Goal: Task Accomplishment & Management: Manage account settings

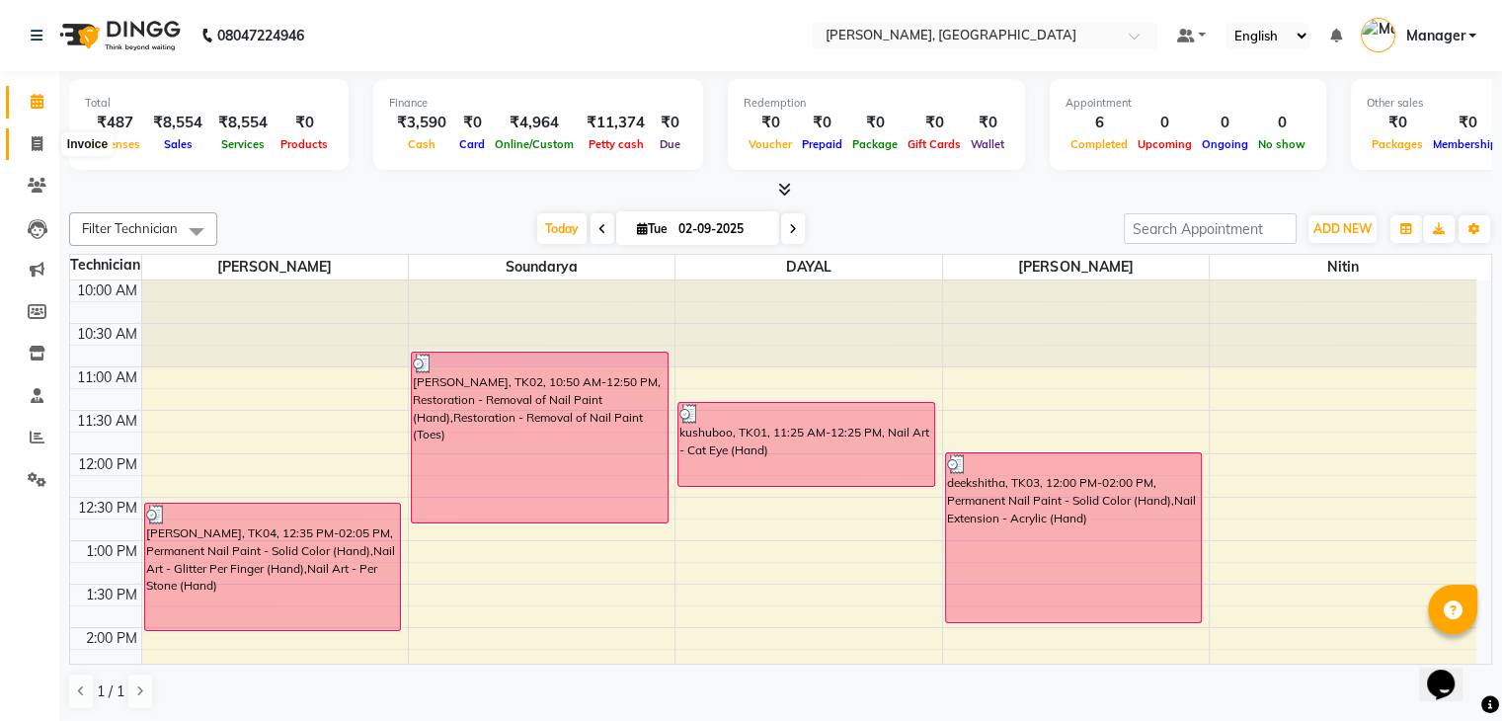
drag, startPoint x: 0, startPoint y: 0, endPoint x: 27, endPoint y: 149, distance: 151.5
click at [33, 149] on icon at bounding box center [37, 143] width 11 height 15
select select "service"
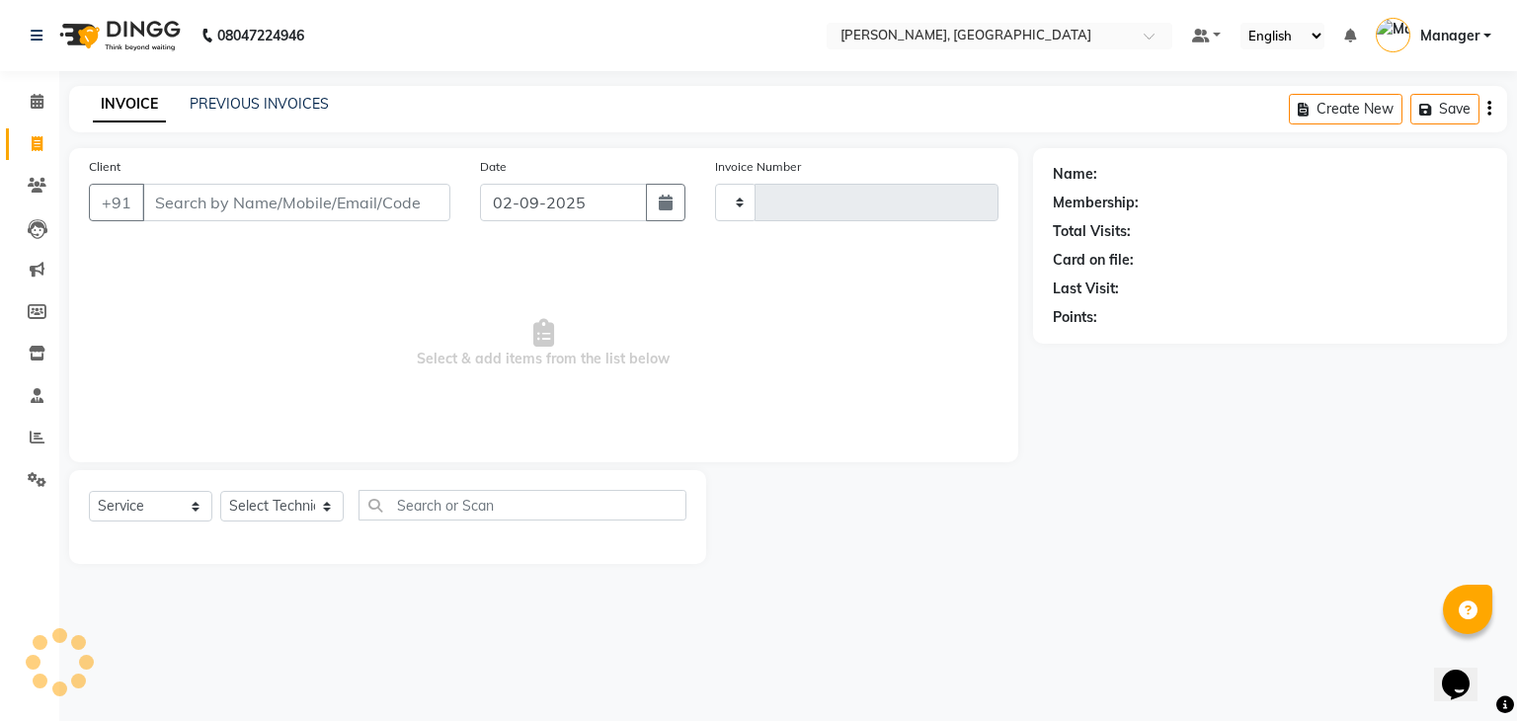
type input "0881"
select select "4495"
click at [28, 193] on icon at bounding box center [37, 185] width 19 height 15
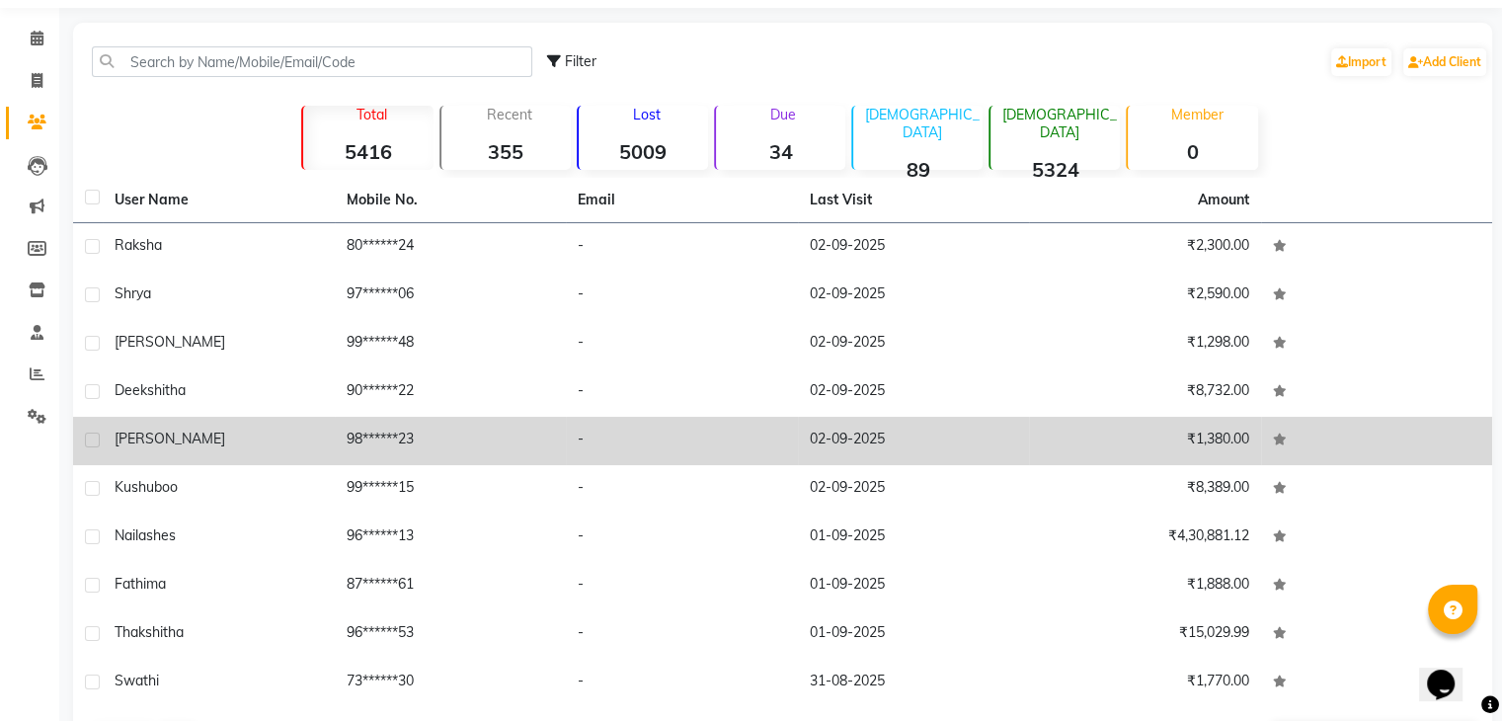
scroll to position [134, 0]
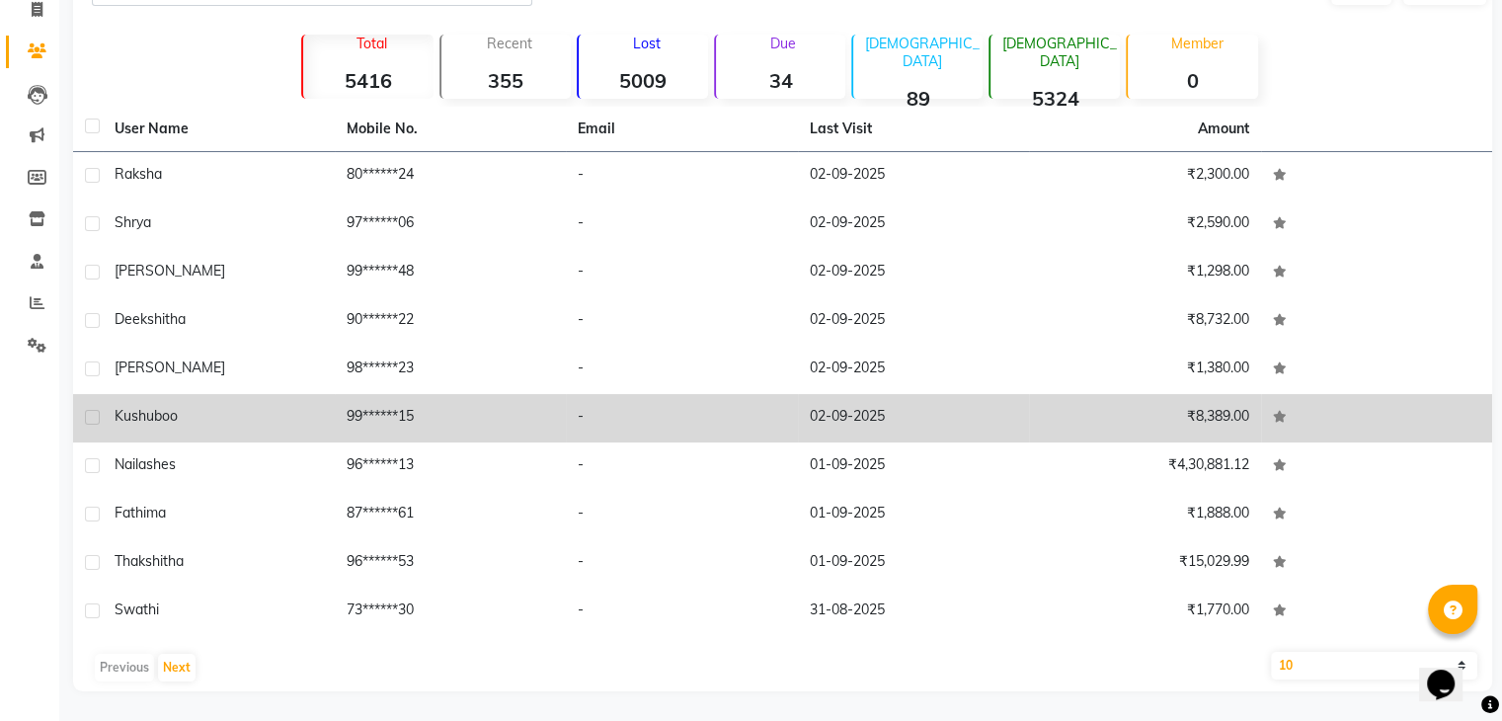
click at [851, 422] on td "02-09-2025" at bounding box center [914, 418] width 232 height 48
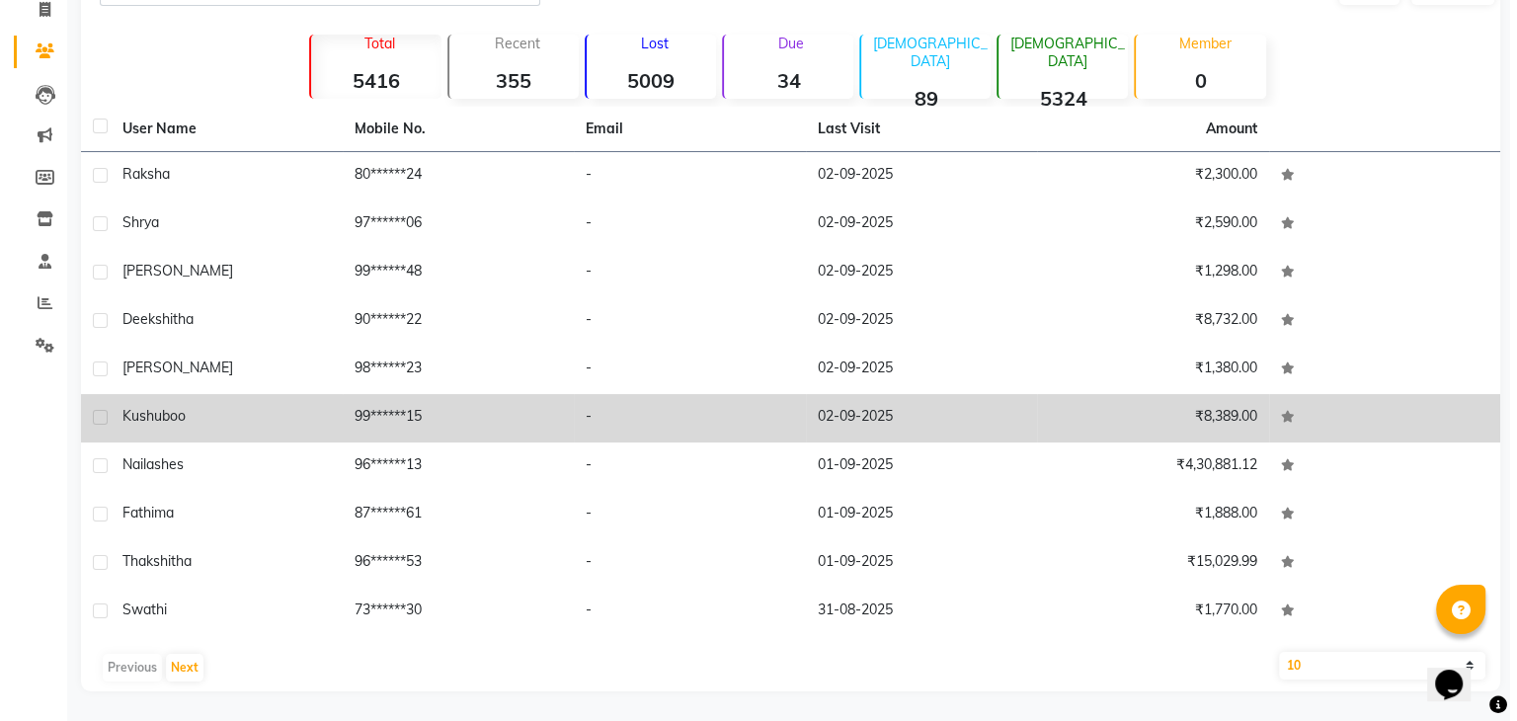
scroll to position [119, 0]
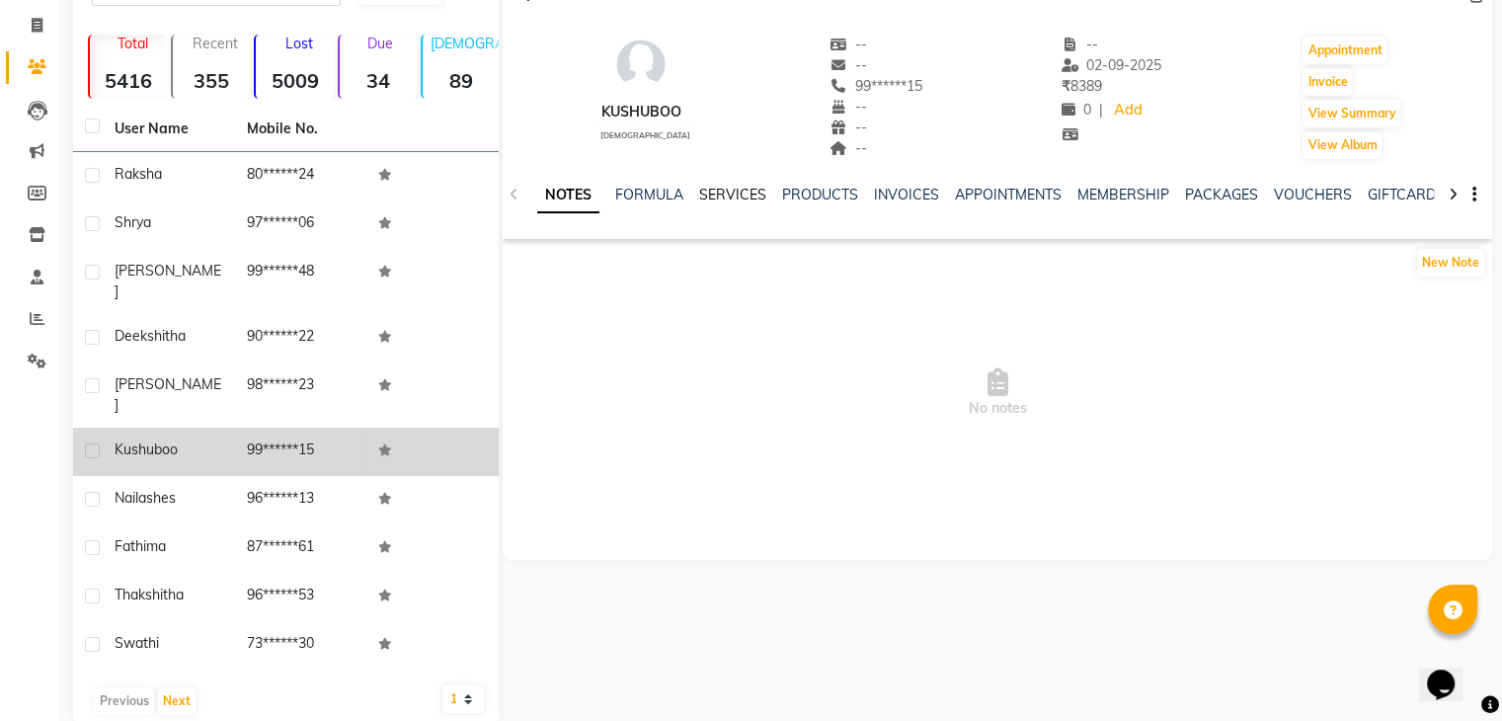
click at [714, 192] on link "SERVICES" at bounding box center [732, 195] width 67 height 18
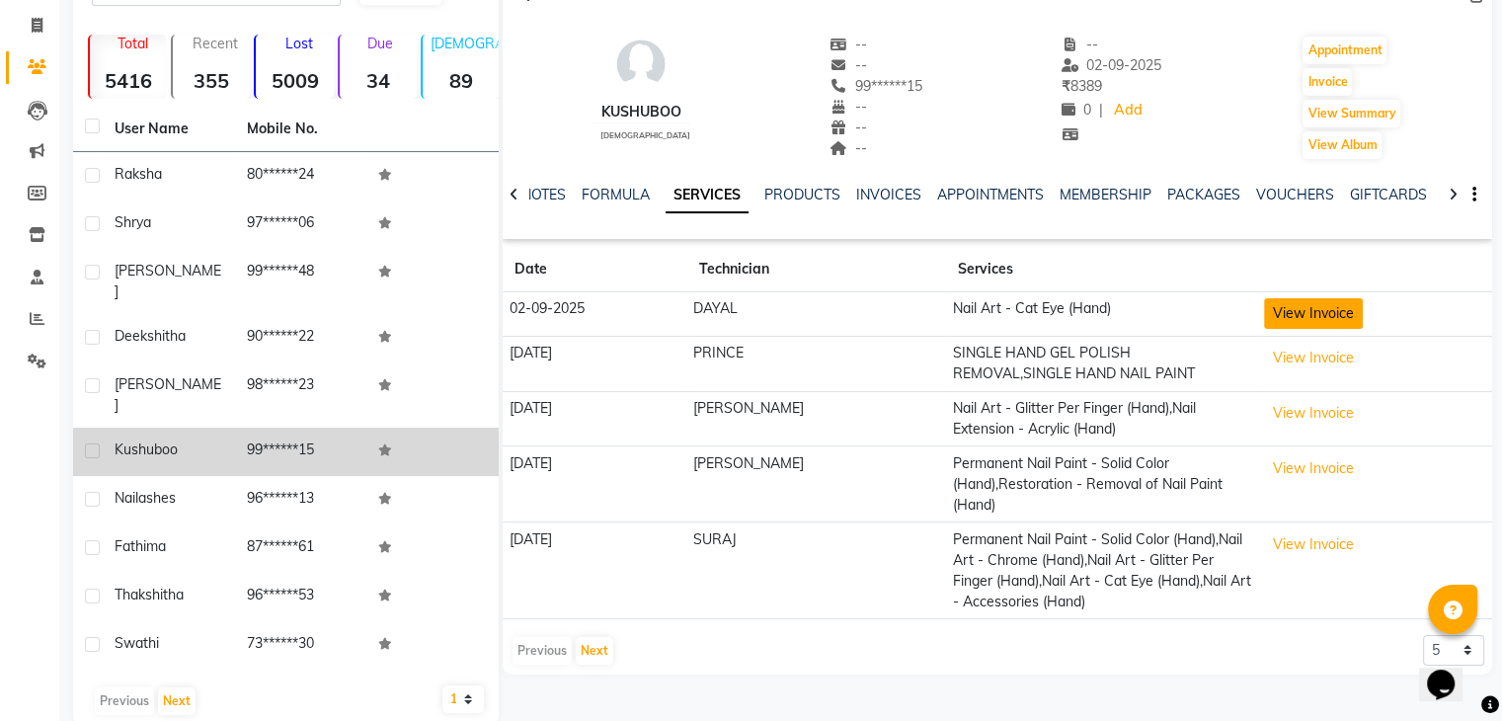
click at [1276, 306] on button "View Invoice" at bounding box center [1313, 313] width 99 height 31
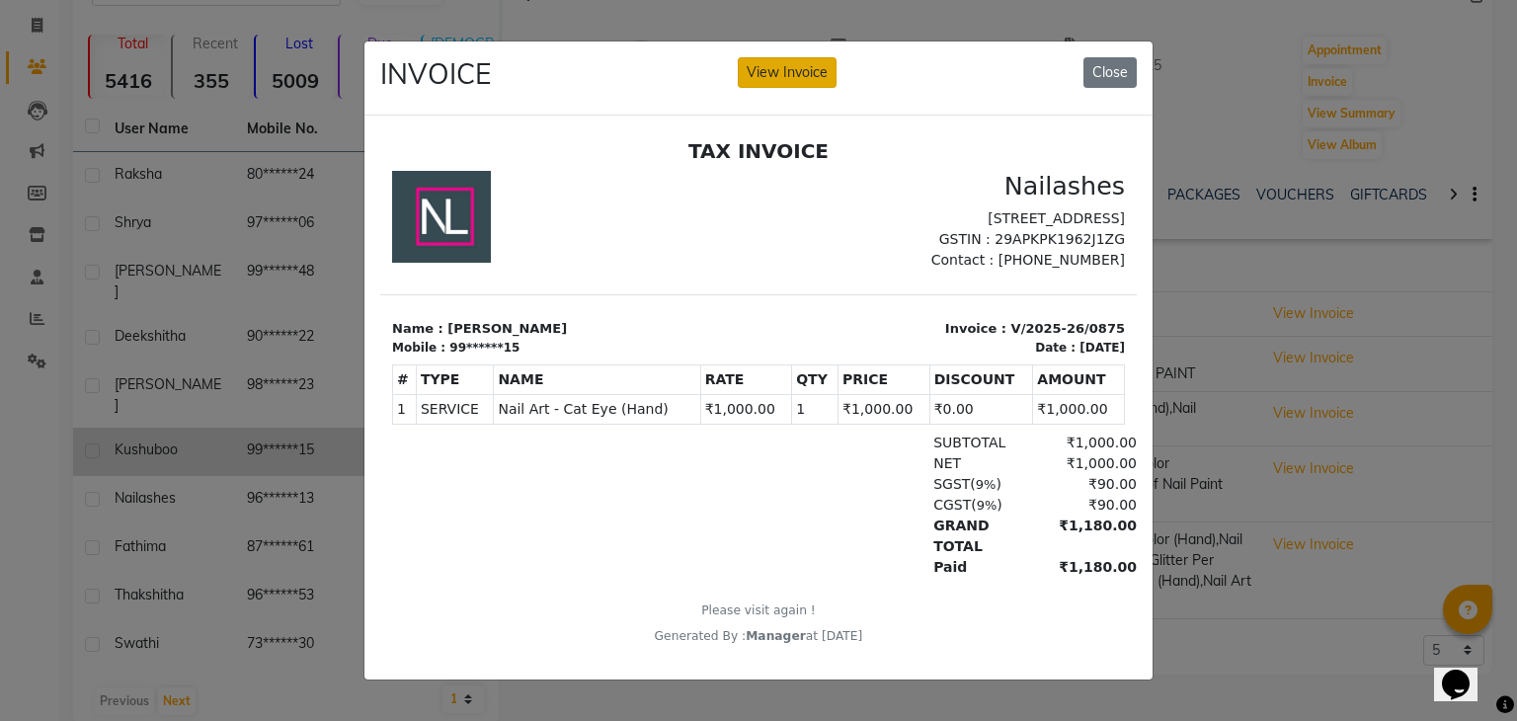
click at [783, 68] on button "View Invoice" at bounding box center [787, 72] width 99 height 31
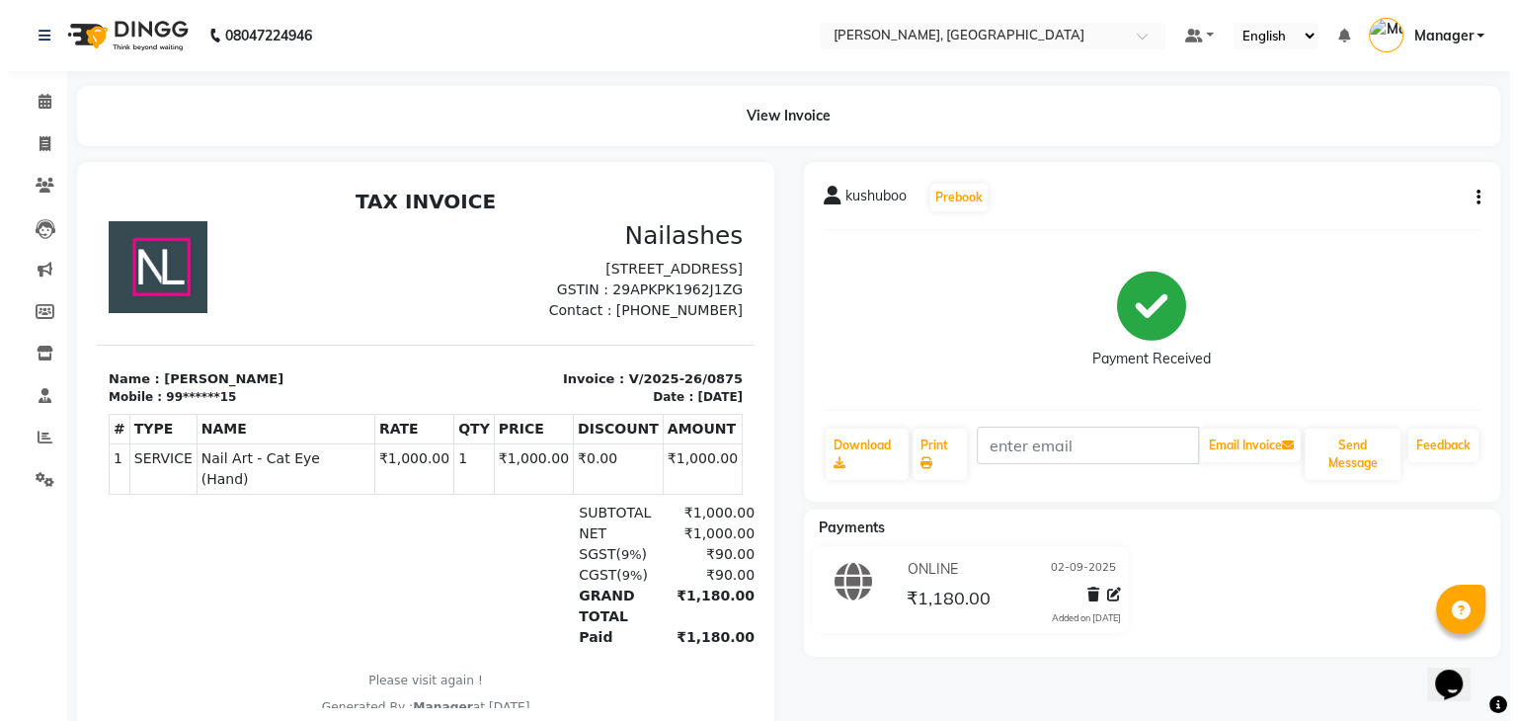
scroll to position [18, 0]
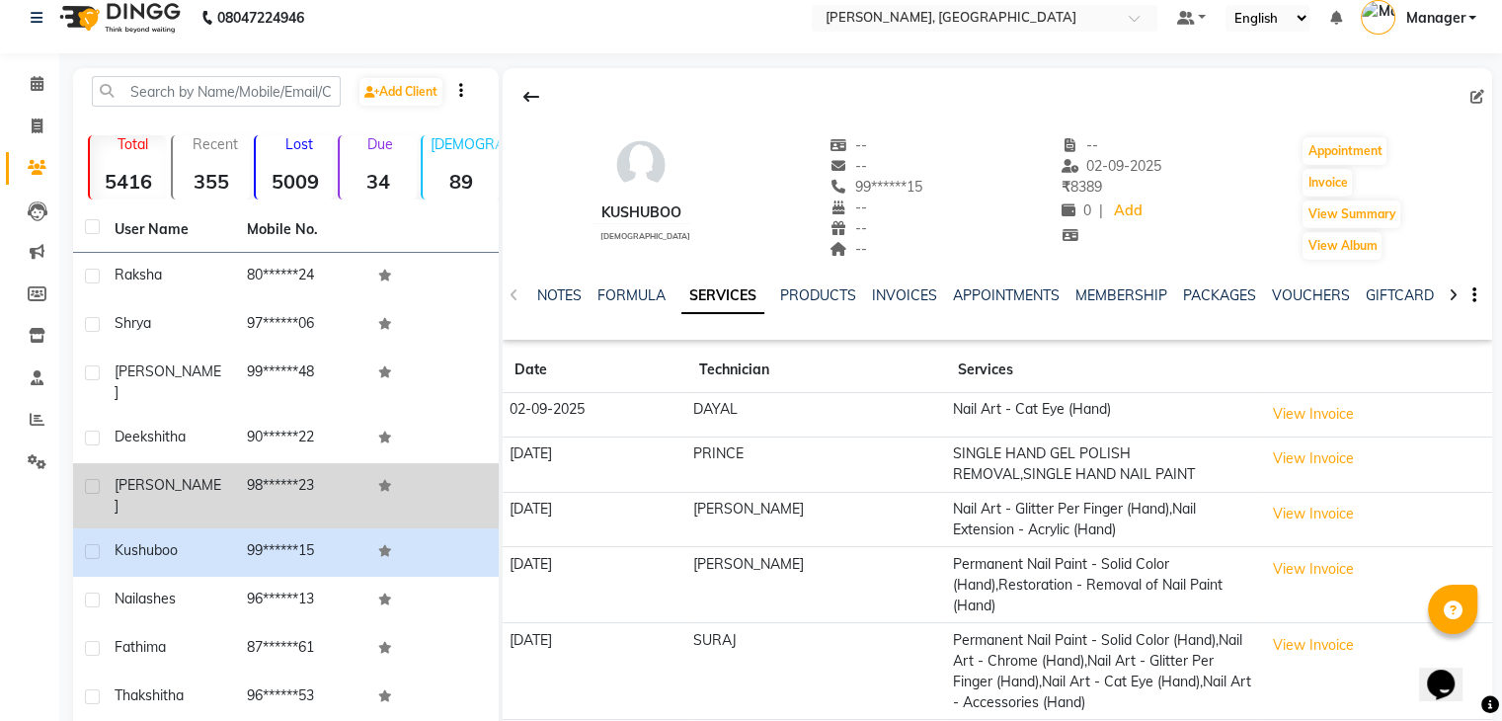
click at [241, 466] on td "98******23" at bounding box center [301, 495] width 132 height 65
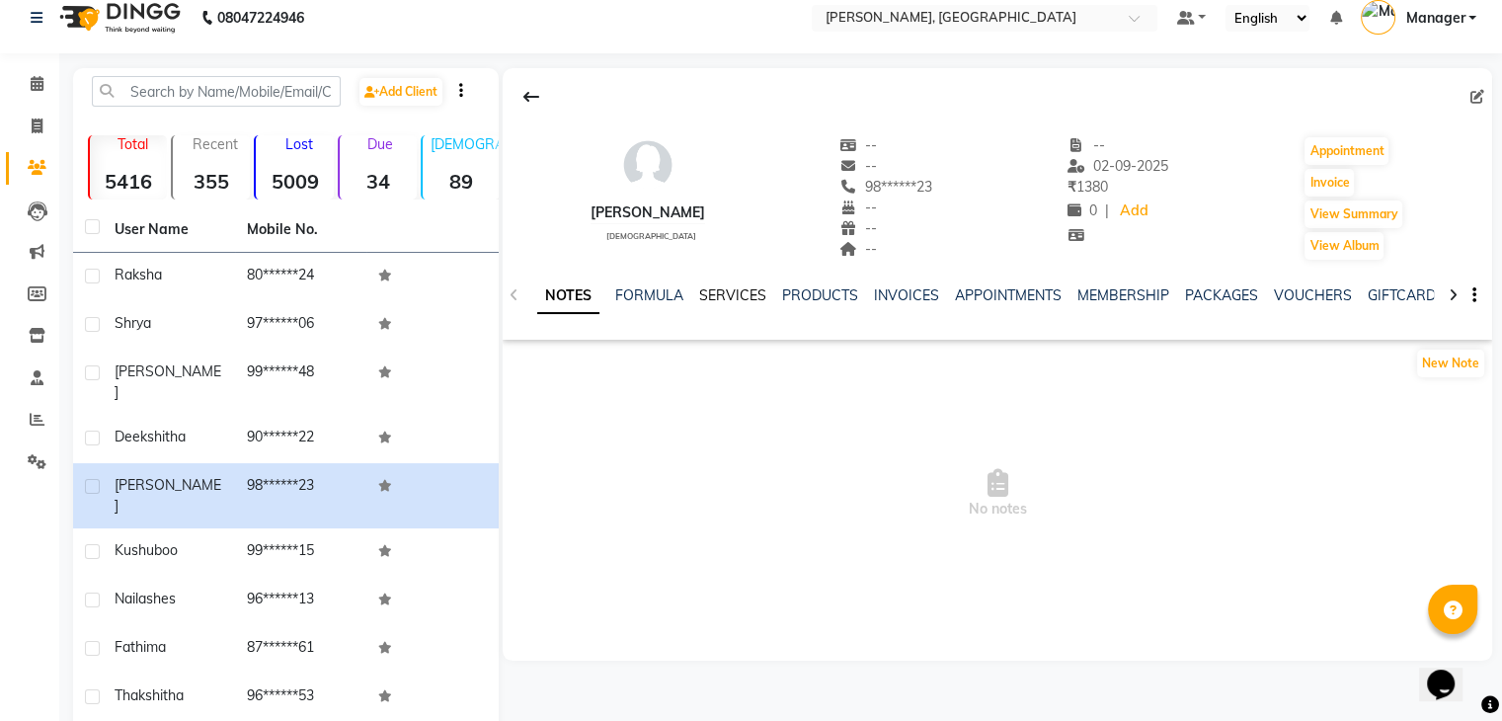
click at [718, 294] on link "SERVICES" at bounding box center [732, 295] width 67 height 18
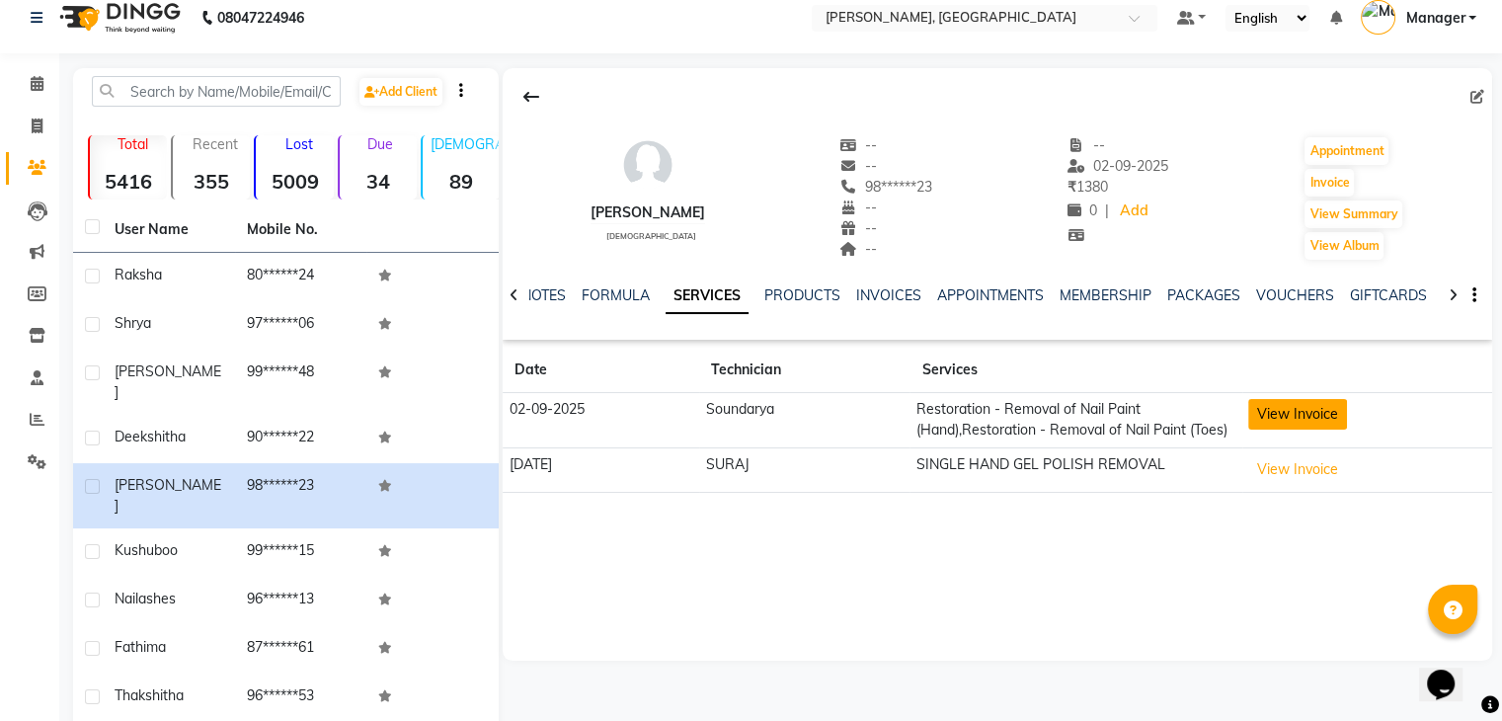
click at [1307, 408] on button "View Invoice" at bounding box center [1298, 414] width 99 height 31
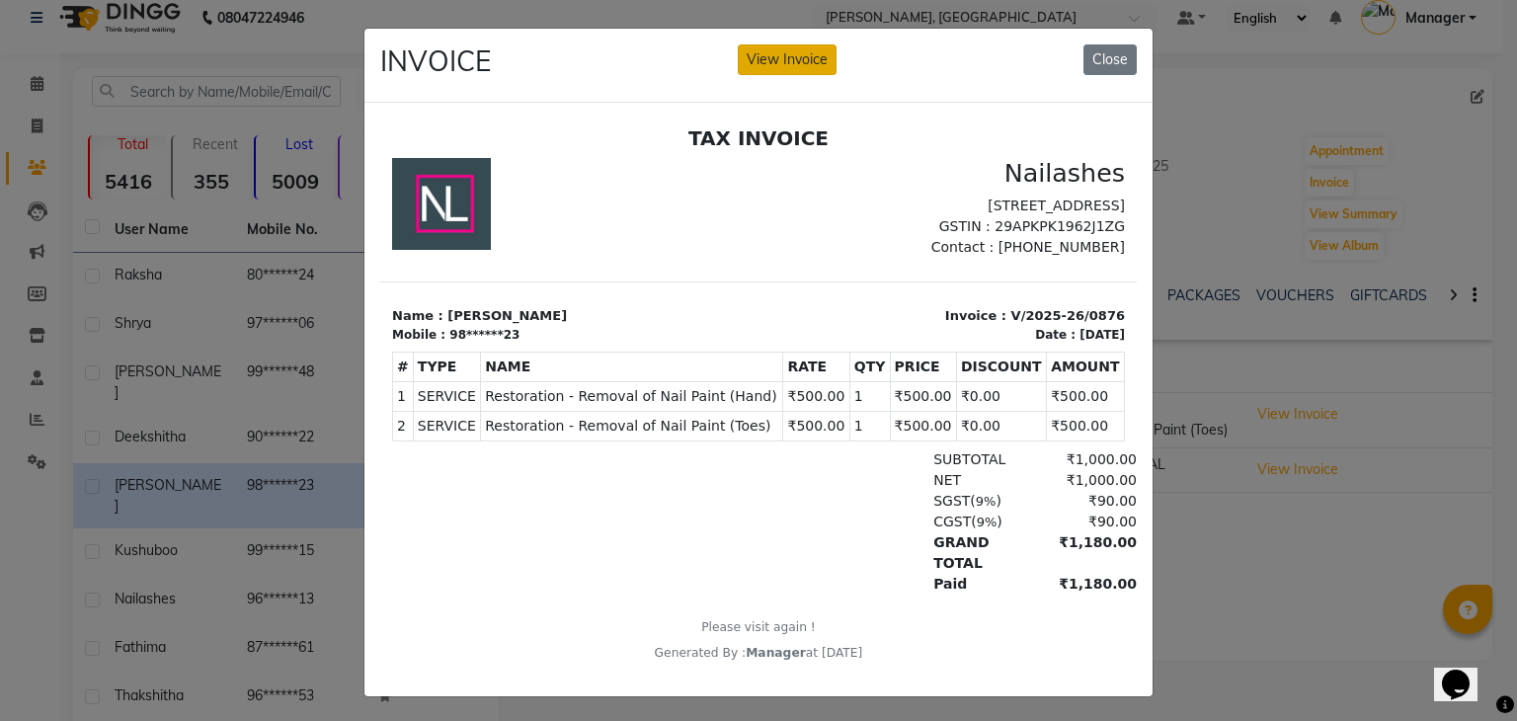
click at [799, 65] on button "View Invoice" at bounding box center [787, 59] width 99 height 31
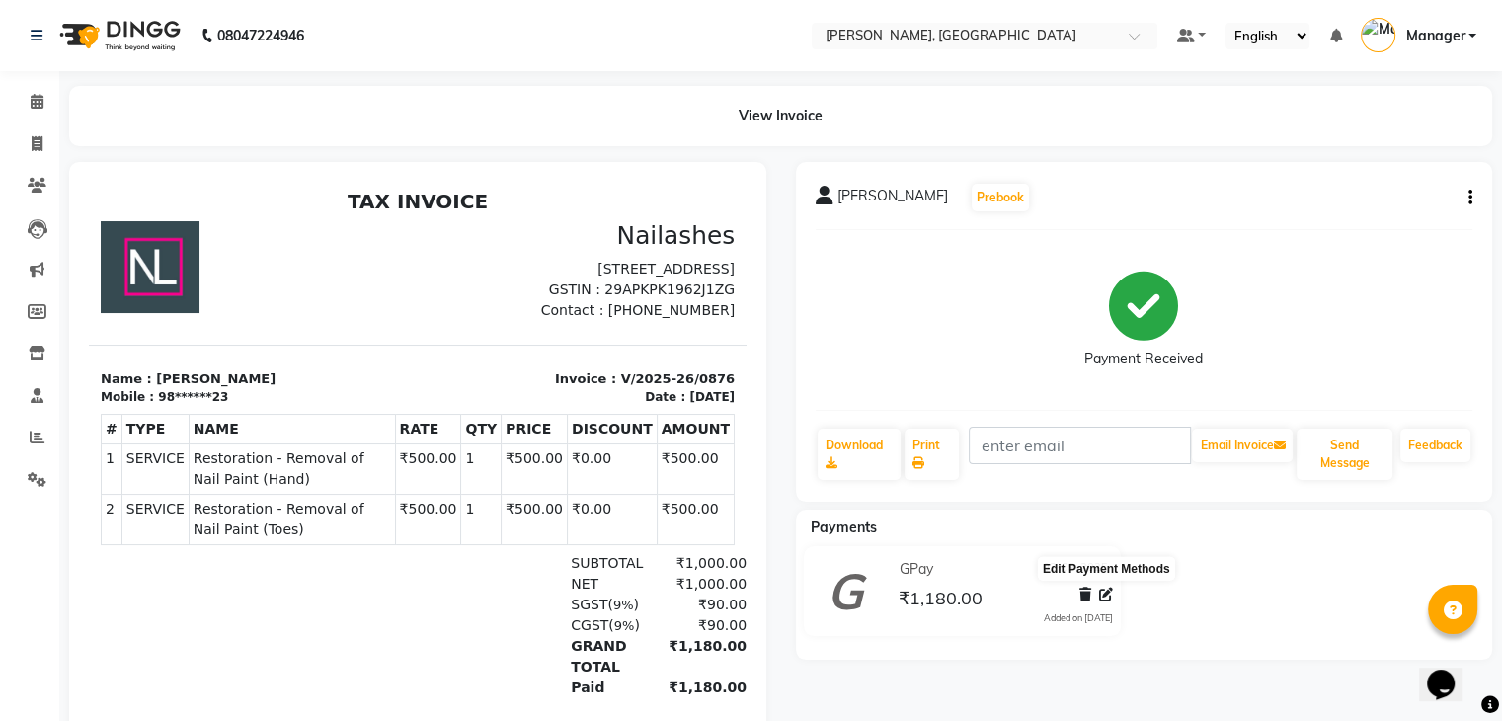
click at [1105, 596] on icon at bounding box center [1106, 595] width 14 height 14
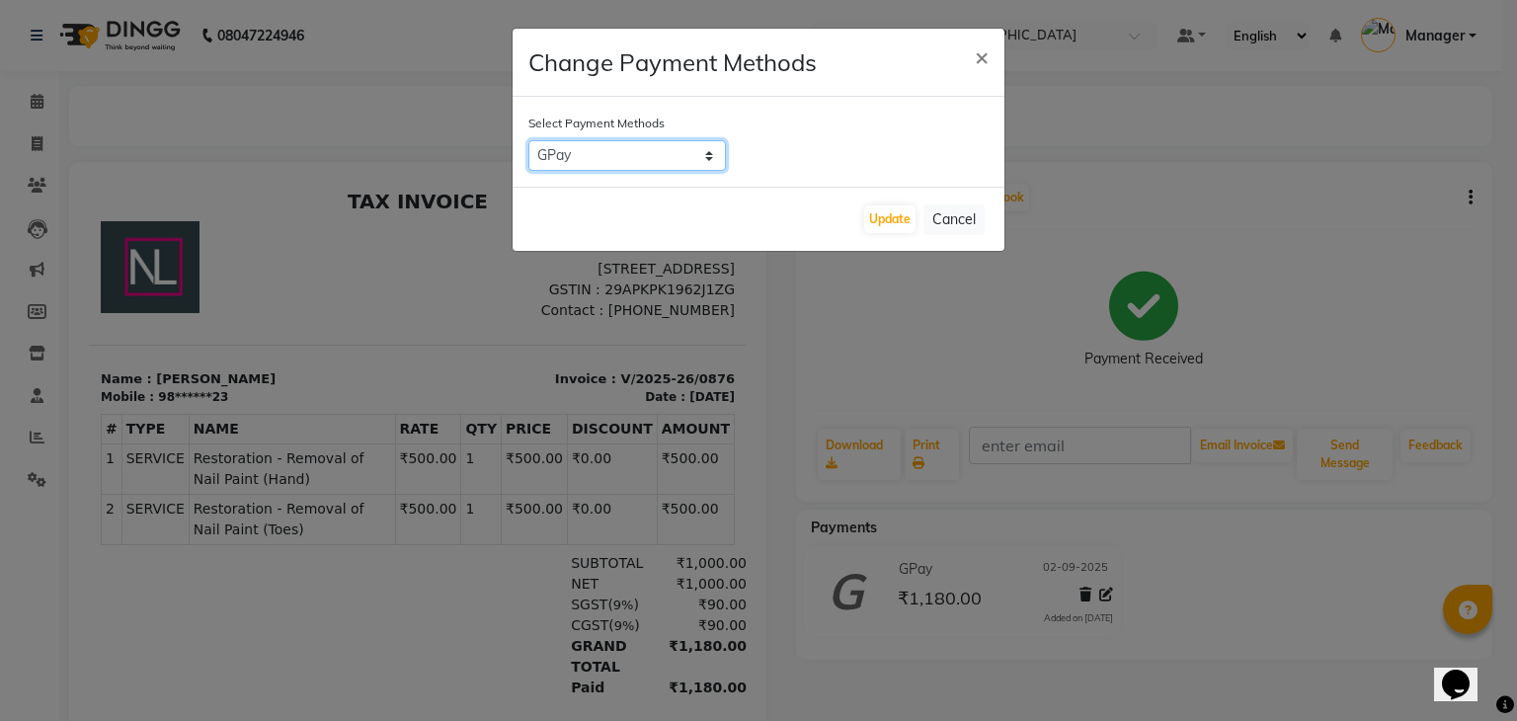
click at [648, 158] on select "Bank ONLINE CASH UPI M CARD GPay LUZO District App" at bounding box center [627, 155] width 198 height 31
select select "1"
click at [528, 140] on select "Bank ONLINE CASH UPI M CARD GPay LUZO District App" at bounding box center [627, 155] width 198 height 31
click at [901, 217] on button "Update" at bounding box center [889, 219] width 51 height 28
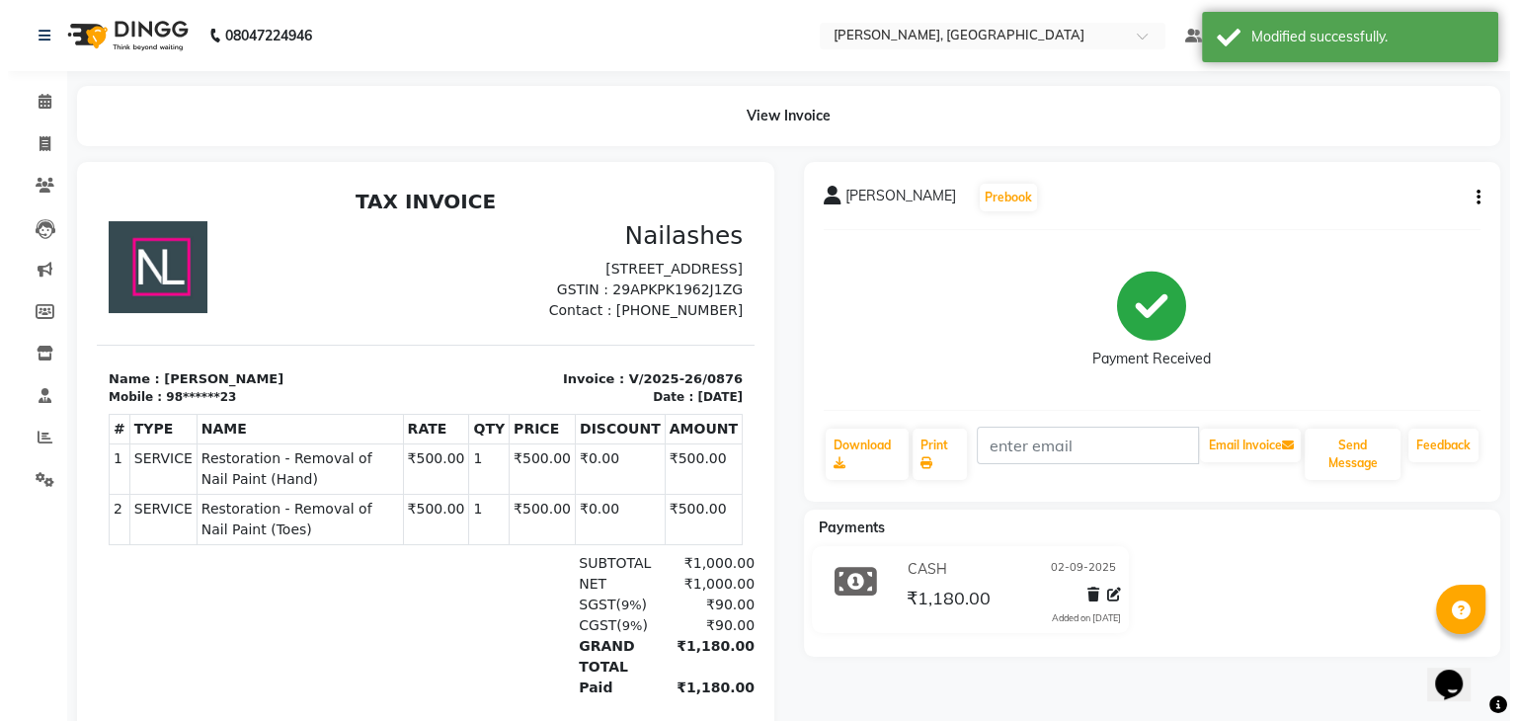
scroll to position [18, 0]
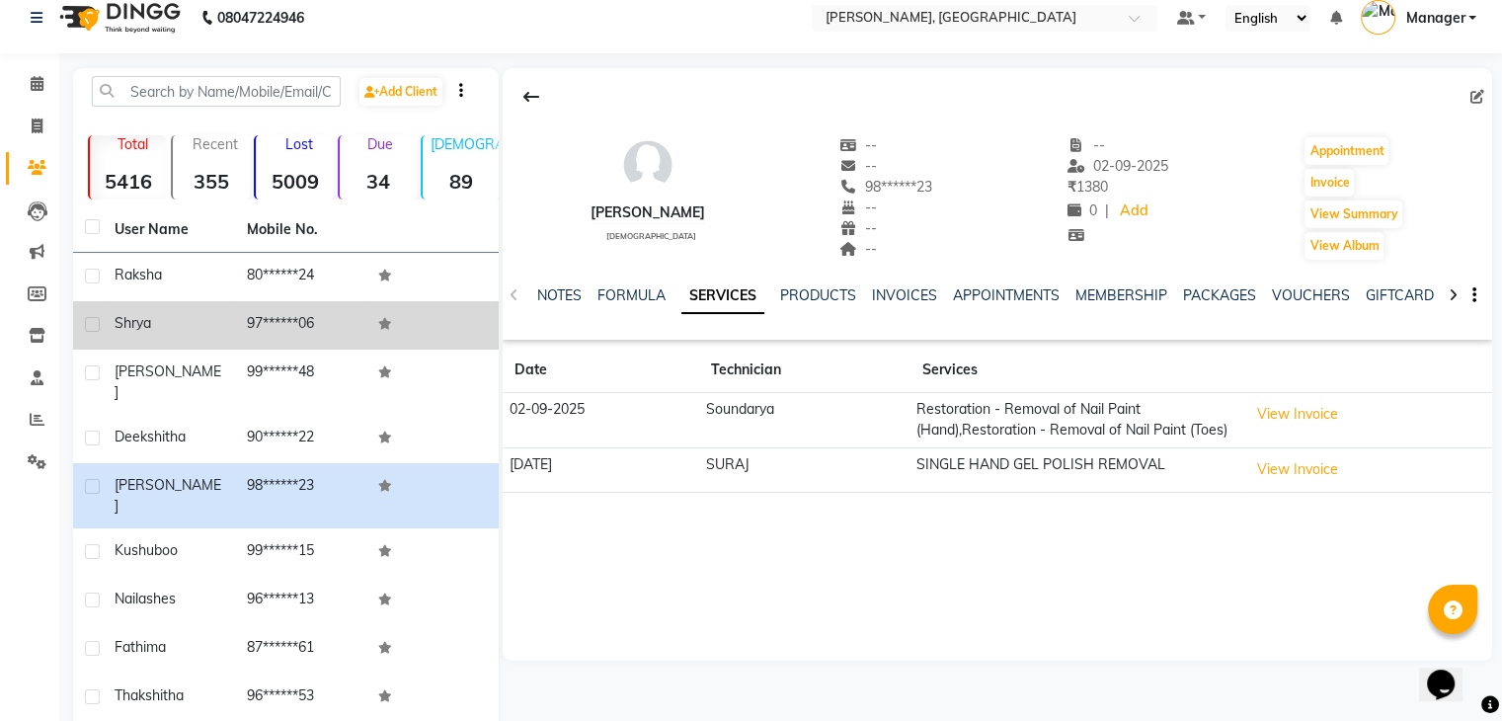
click at [301, 320] on td "97******06" at bounding box center [301, 325] width 132 height 48
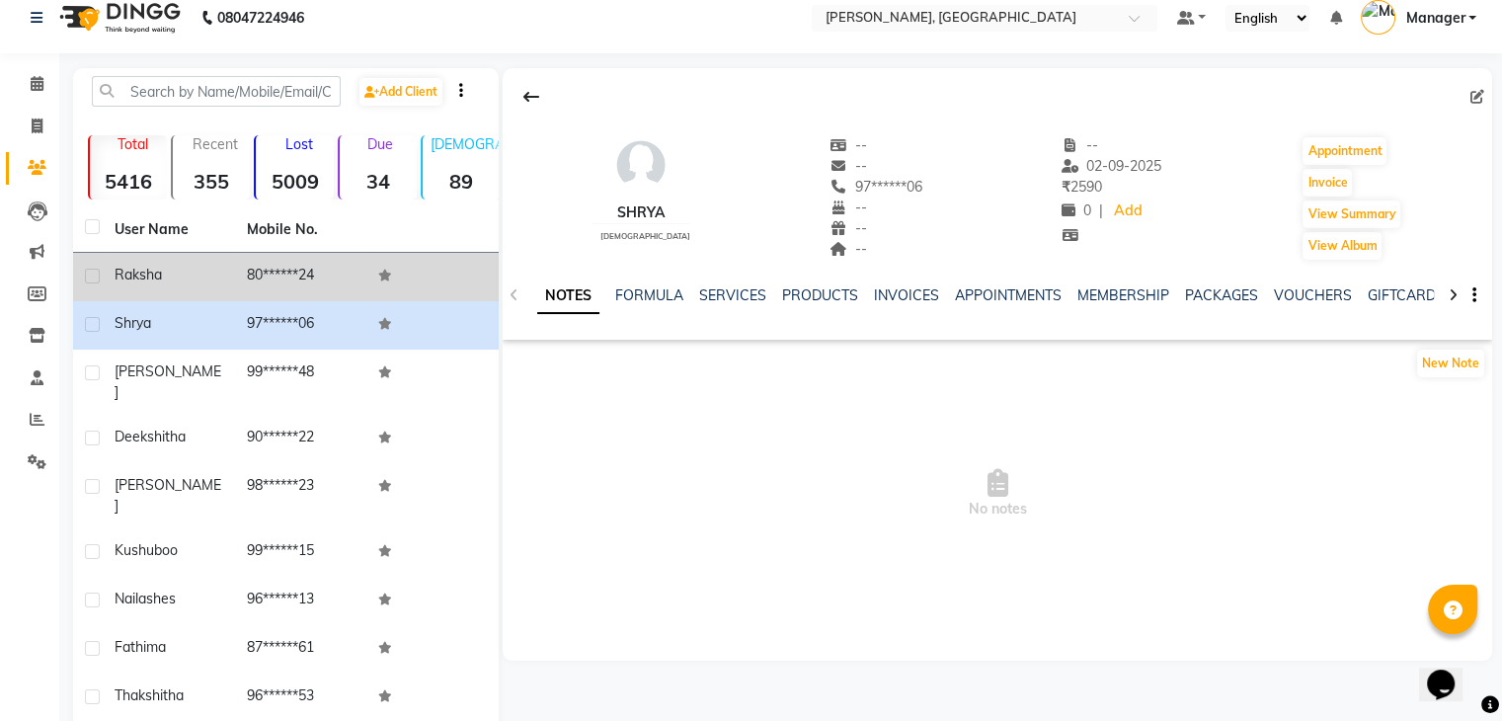
click at [321, 269] on td "80******24" at bounding box center [301, 277] width 132 height 48
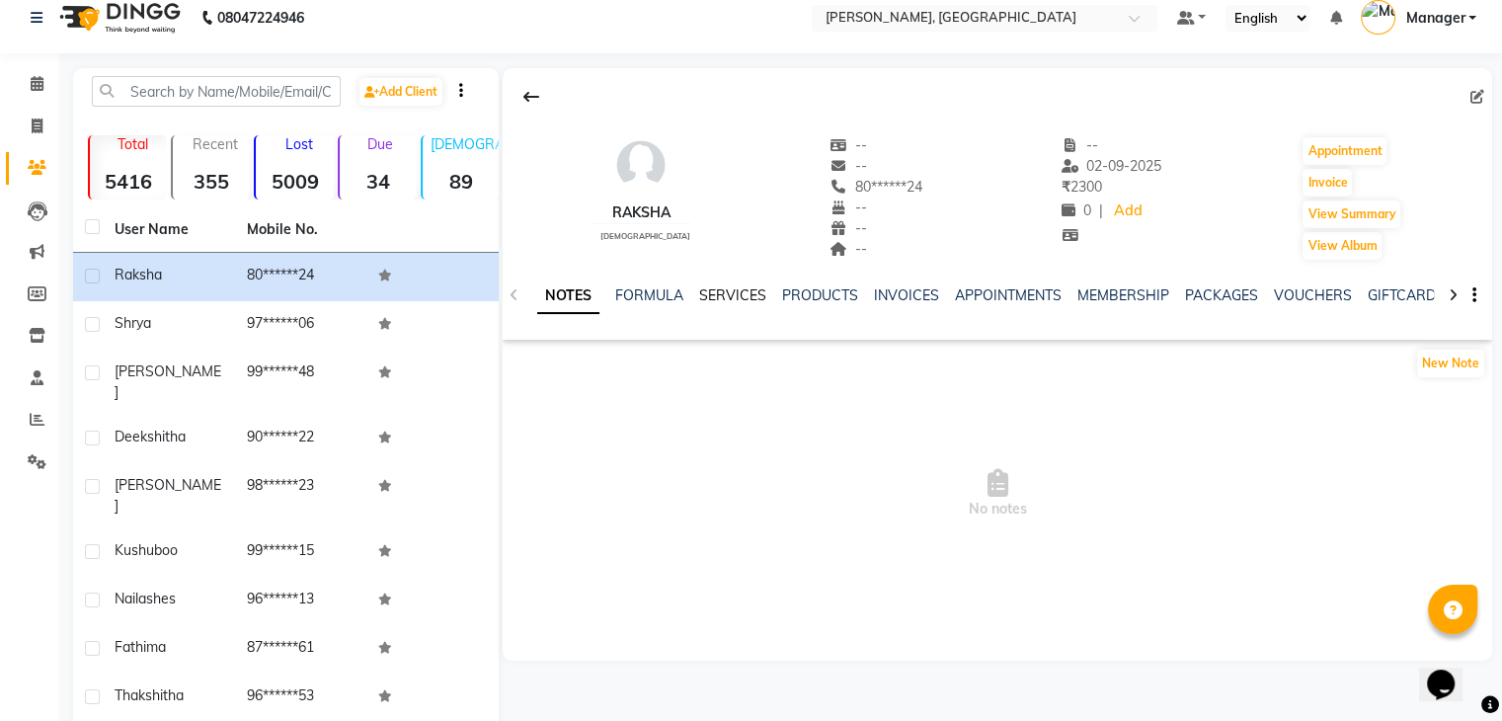
click at [736, 287] on link "SERVICES" at bounding box center [732, 295] width 67 height 18
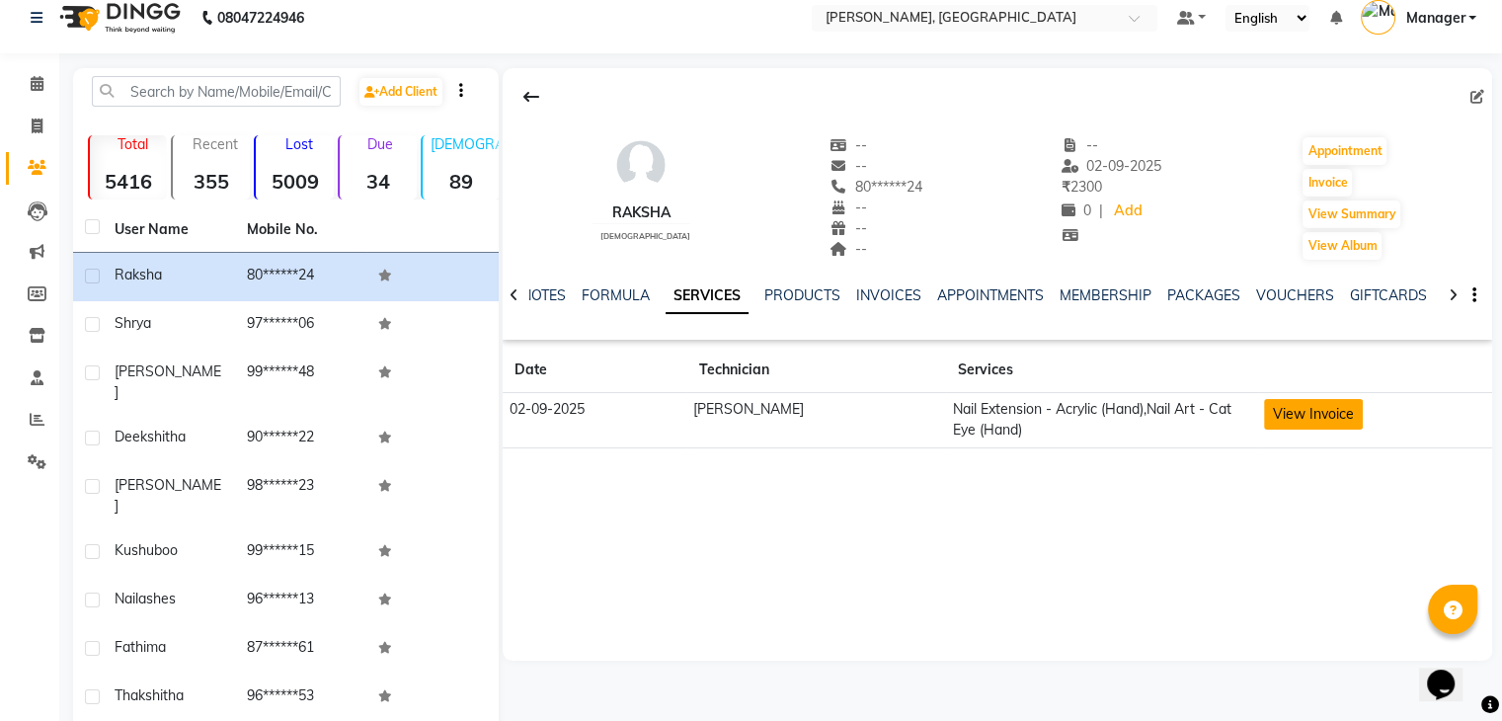
click at [1272, 412] on button "View Invoice" at bounding box center [1313, 414] width 99 height 31
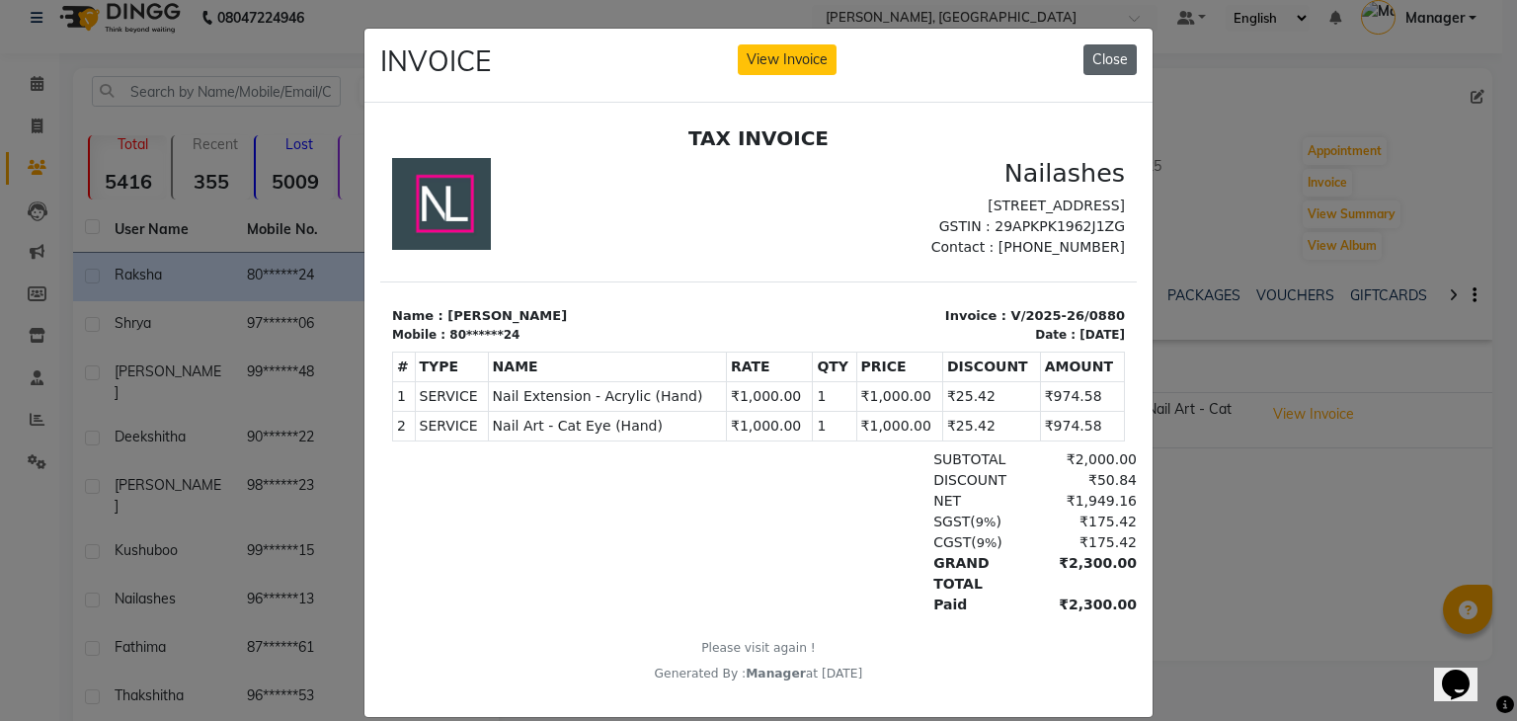
click at [1099, 66] on button "Close" at bounding box center [1110, 59] width 53 height 31
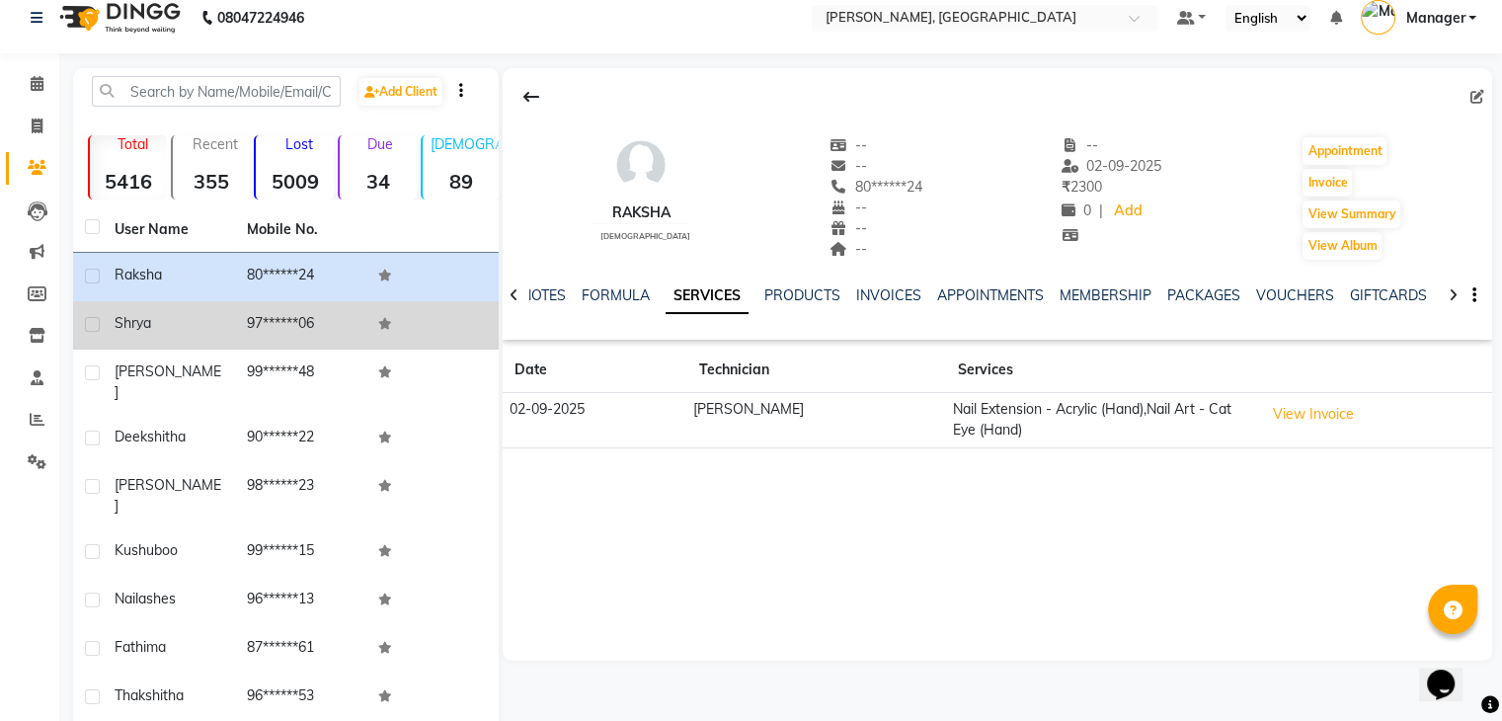
click at [331, 336] on td "97******06" at bounding box center [301, 325] width 132 height 48
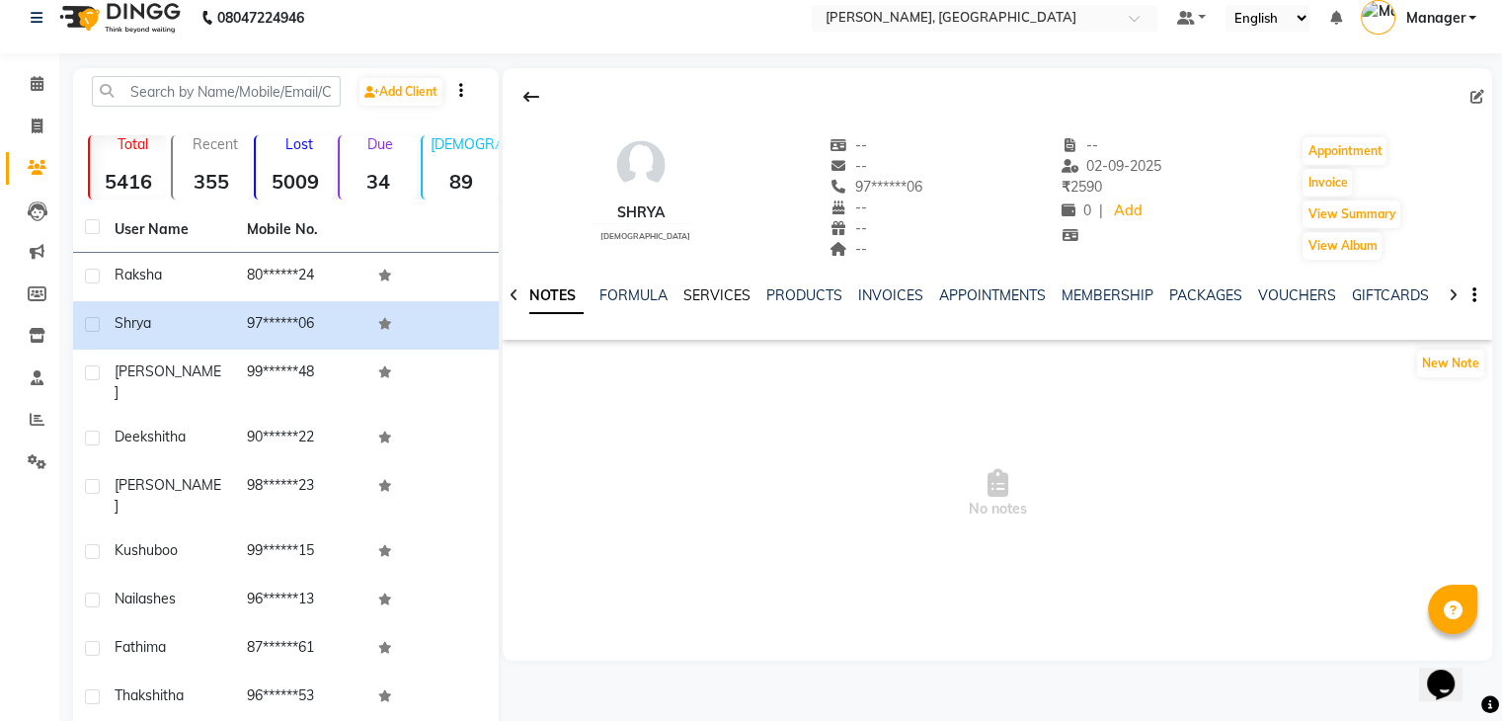
click at [704, 292] on link "SERVICES" at bounding box center [717, 295] width 67 height 18
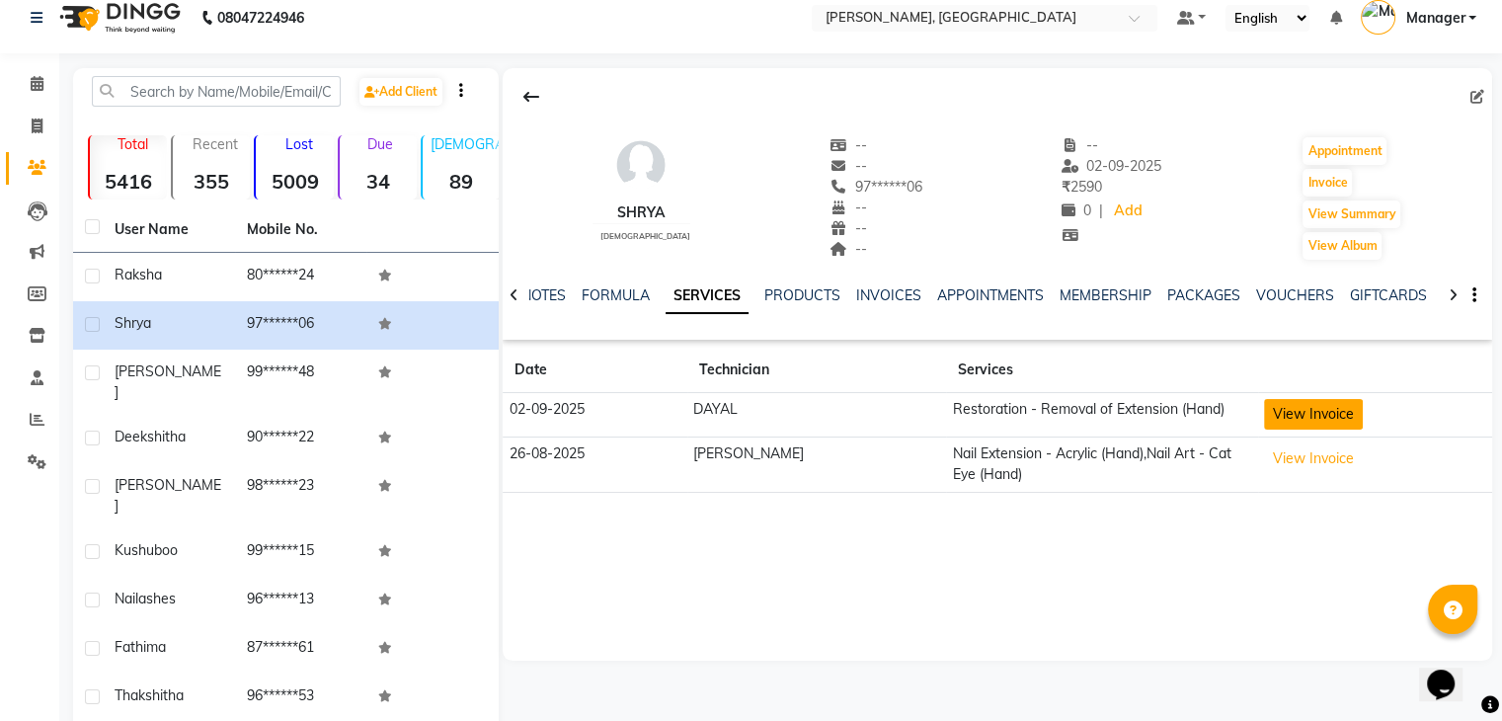
click at [1284, 414] on button "View Invoice" at bounding box center [1313, 414] width 99 height 31
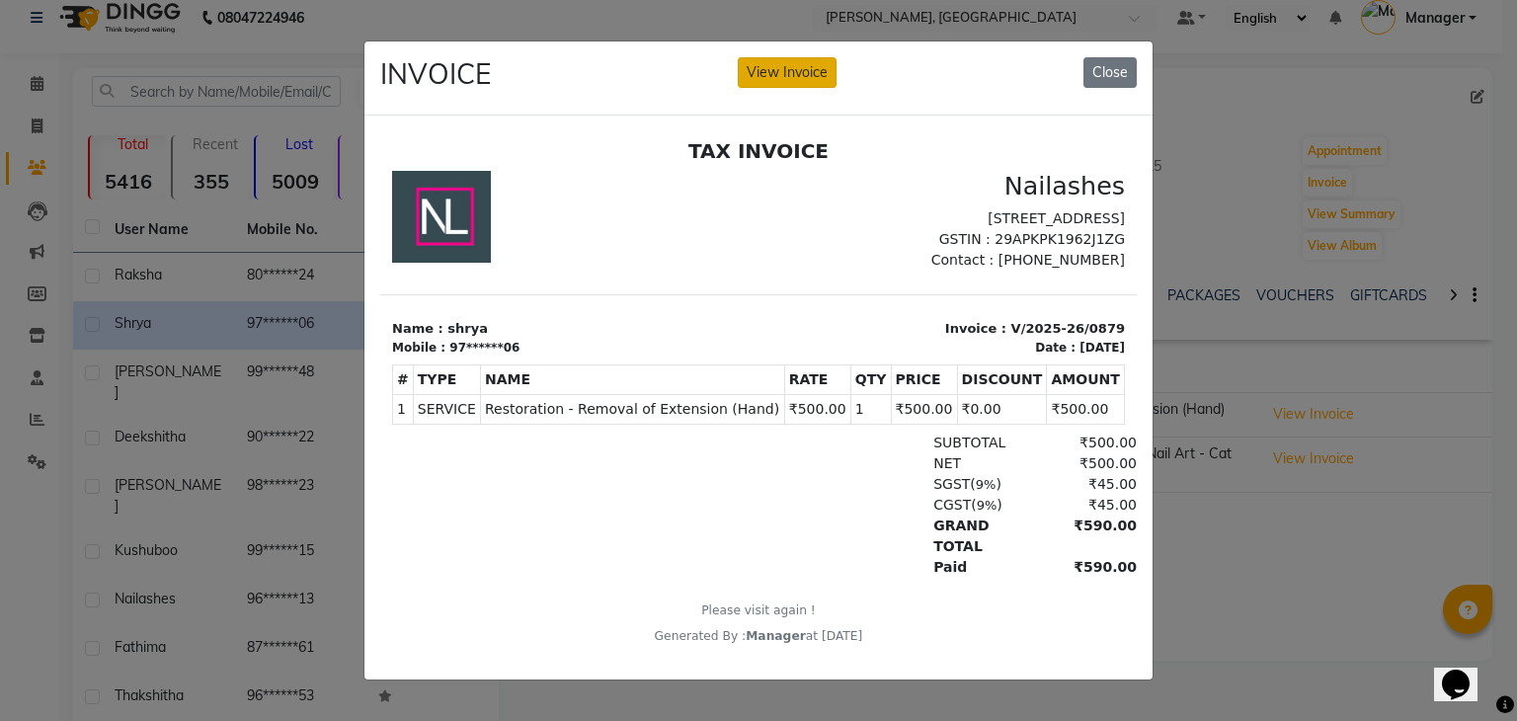
click at [795, 76] on button "View Invoice" at bounding box center [787, 72] width 99 height 31
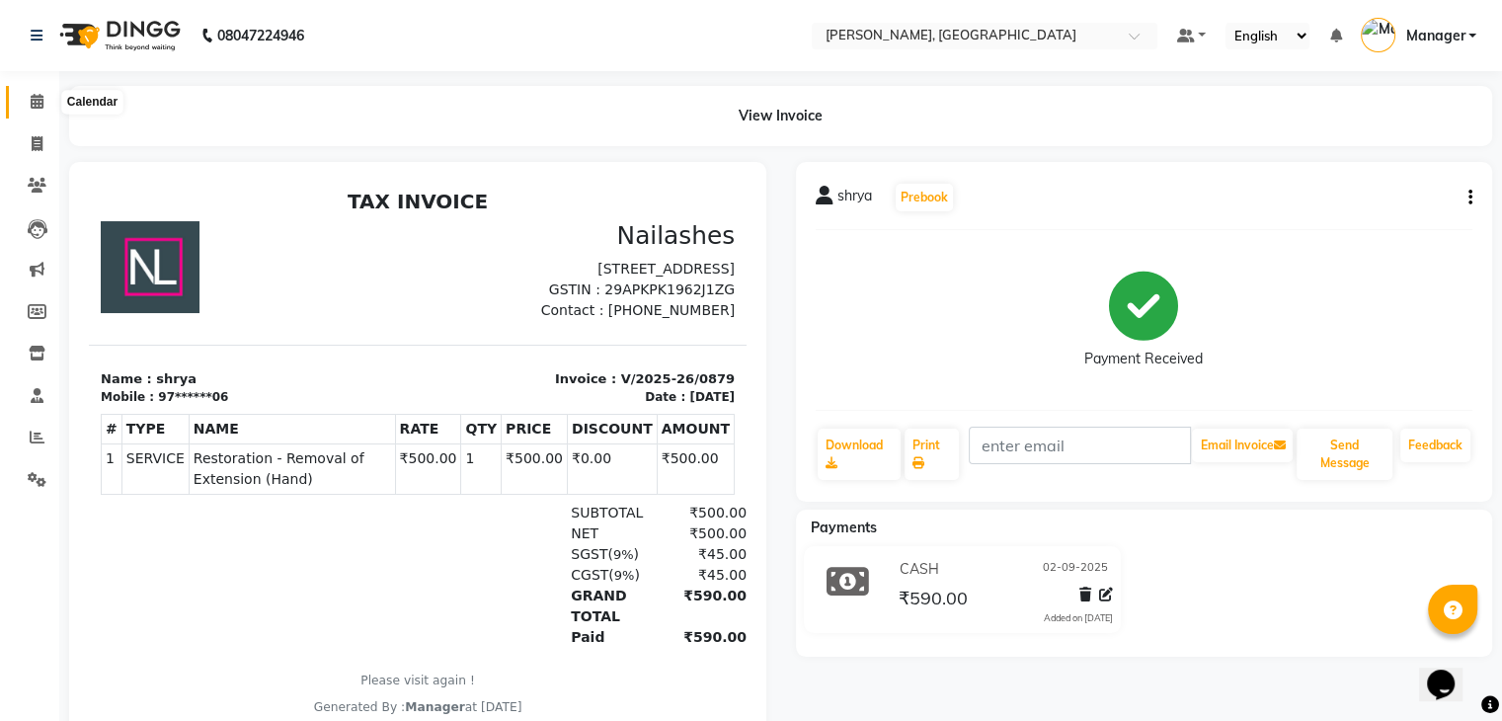
click at [48, 99] on span at bounding box center [37, 102] width 35 height 23
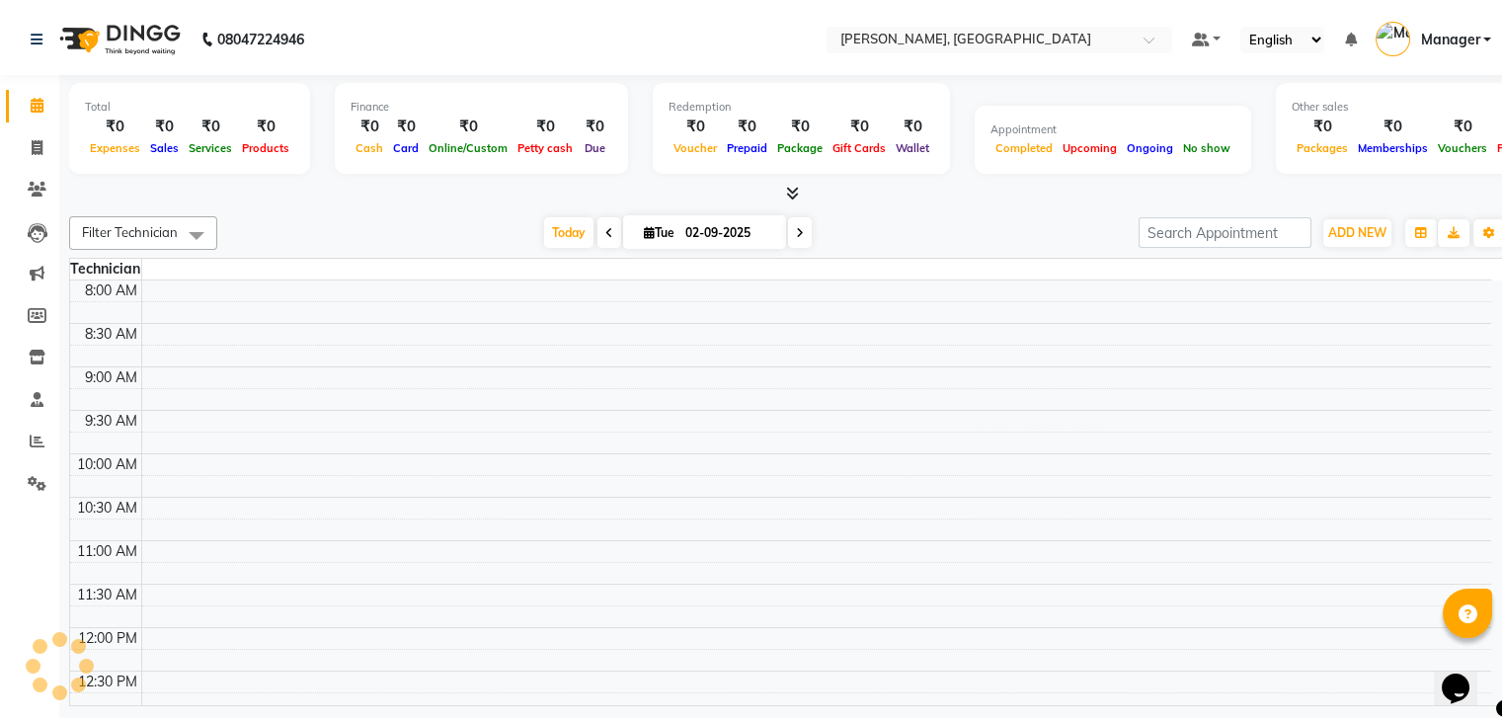
scroll to position [696, 0]
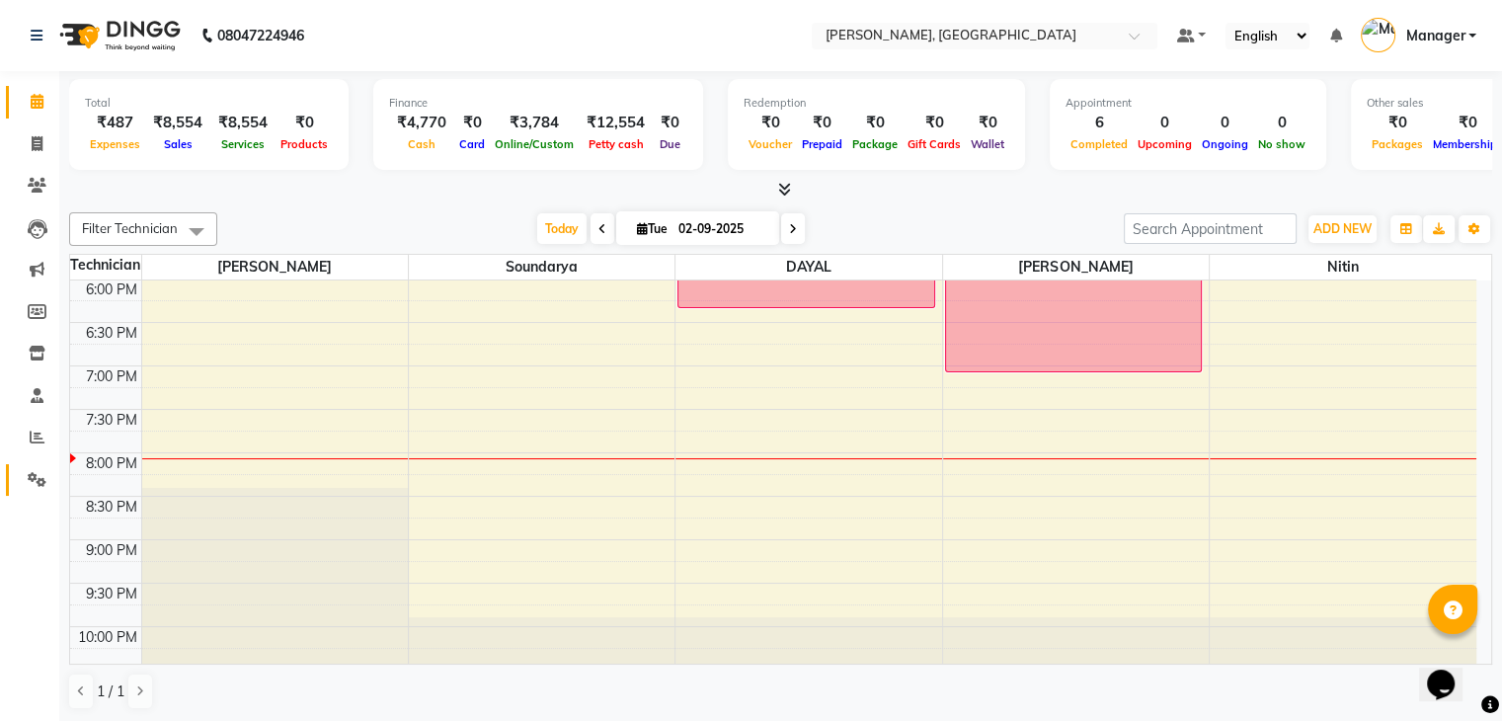
drag, startPoint x: 28, startPoint y: 479, endPoint x: 20, endPoint y: 467, distance: 14.2
click at [28, 479] on icon at bounding box center [37, 479] width 19 height 15
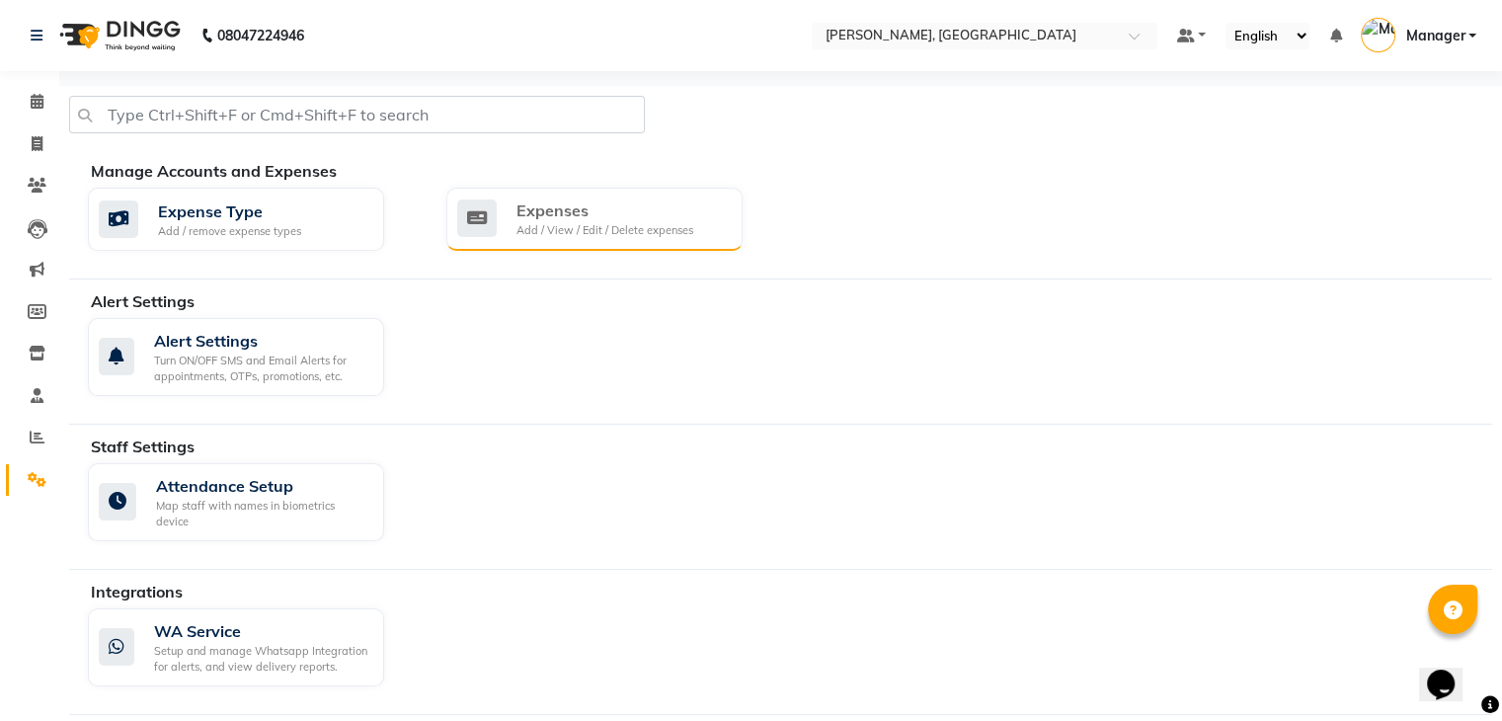
click at [597, 230] on div "Add / View / Edit / Delete expenses" at bounding box center [605, 230] width 177 height 17
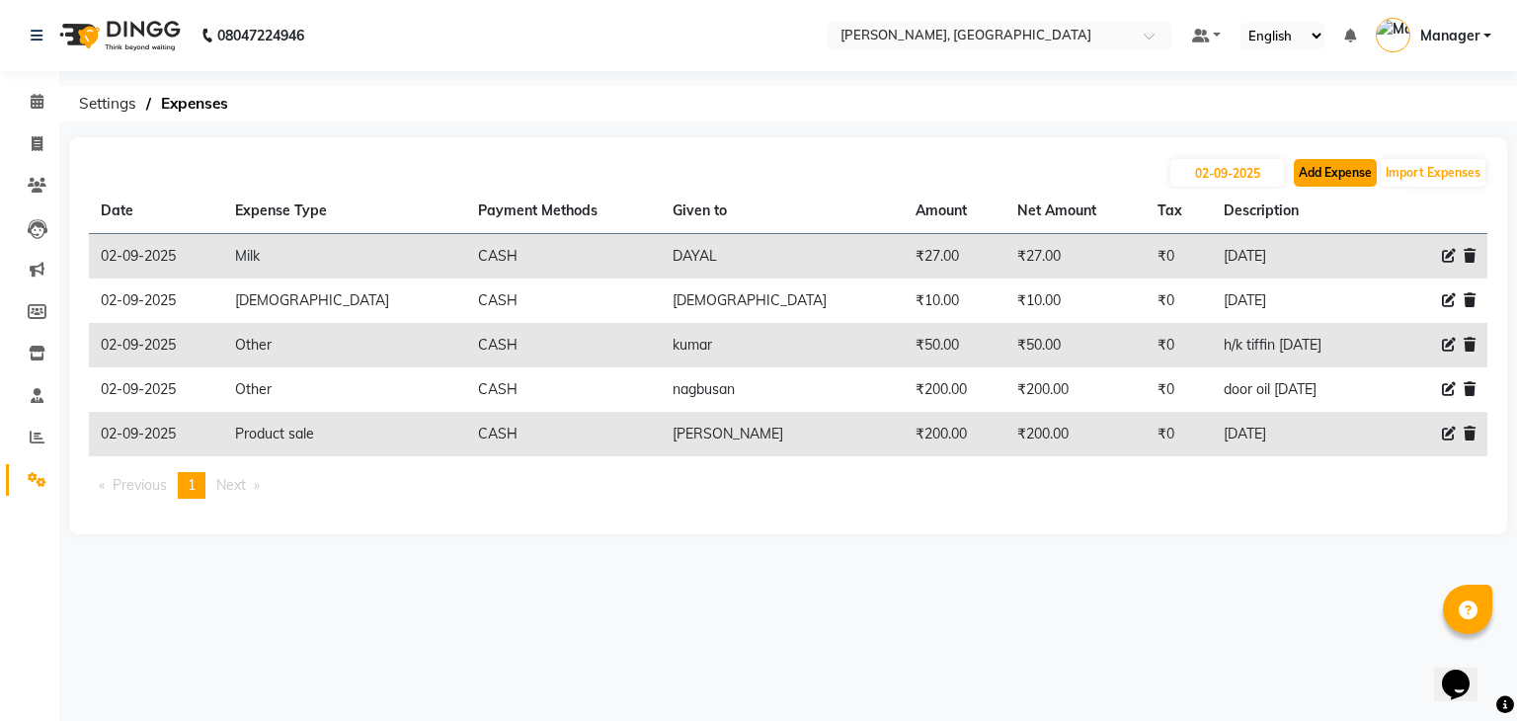
click at [1357, 177] on button "Add Expense" at bounding box center [1335, 173] width 83 height 28
select select "1"
select select "3315"
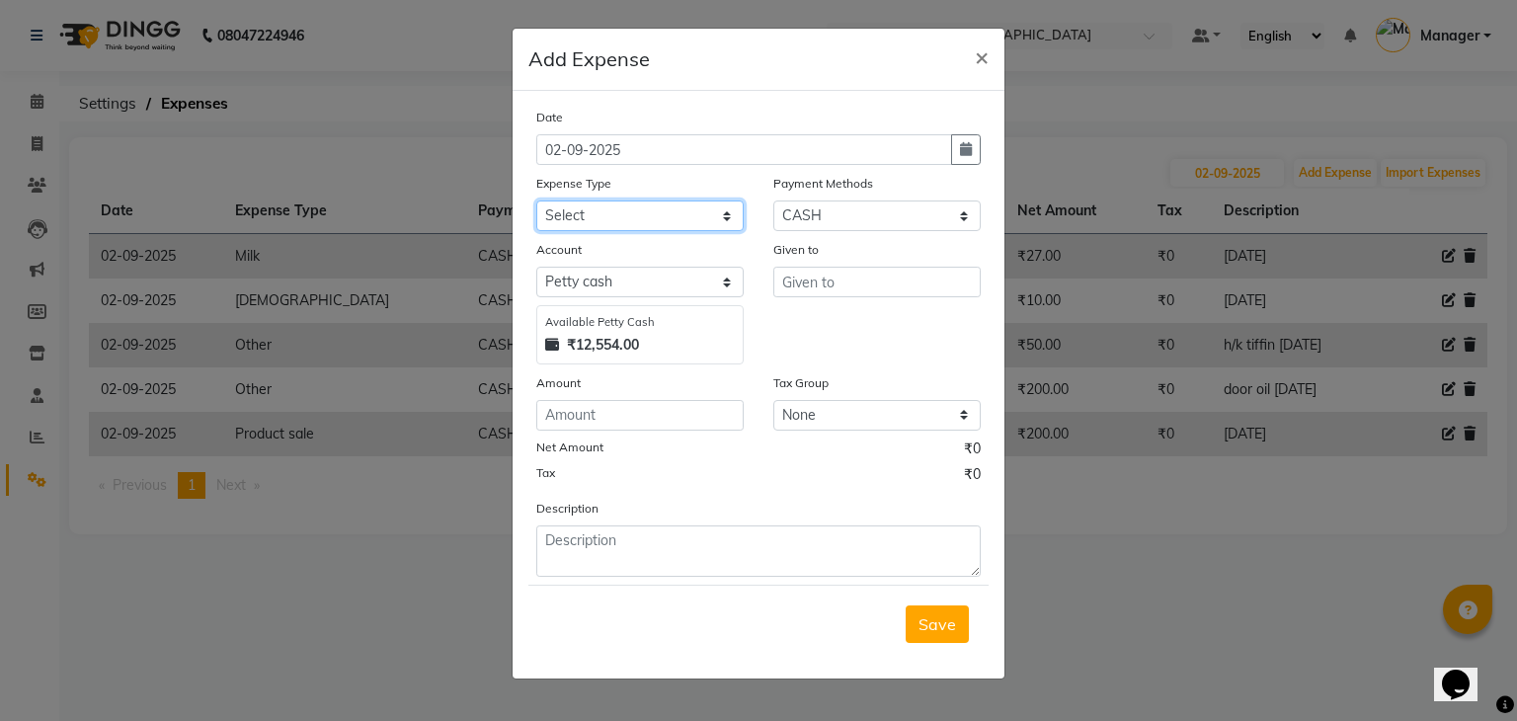
click at [693, 214] on select "Select acetone Advance Salary bank deposite BBMP Beauty products Bed charges BI…" at bounding box center [639, 216] width 207 height 31
select select "21438"
click at [536, 202] on select "Select acetone Advance Salary bank deposite BBMP Beauty products Bed charges BI…" at bounding box center [639, 216] width 207 height 31
click at [658, 417] on input "number" at bounding box center [639, 415] width 207 height 31
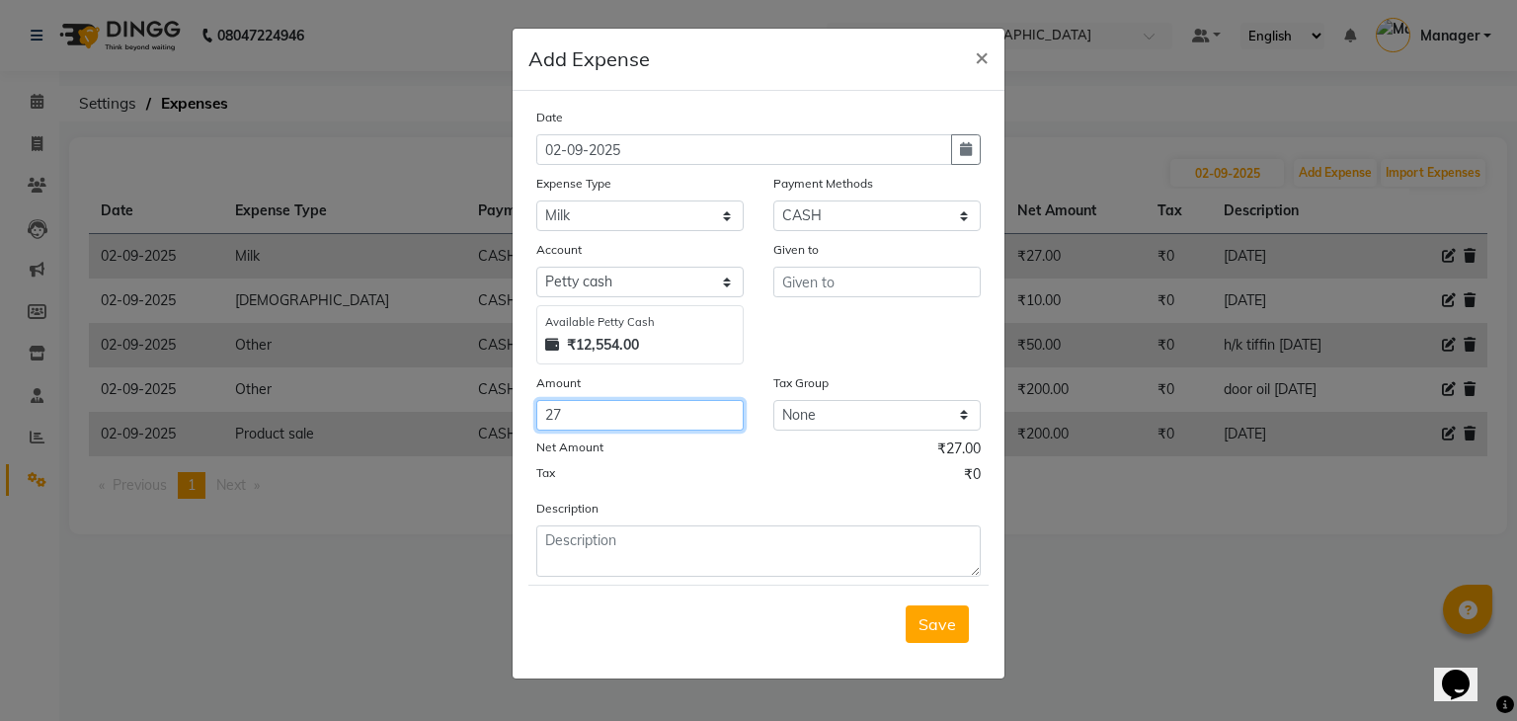
type input "27"
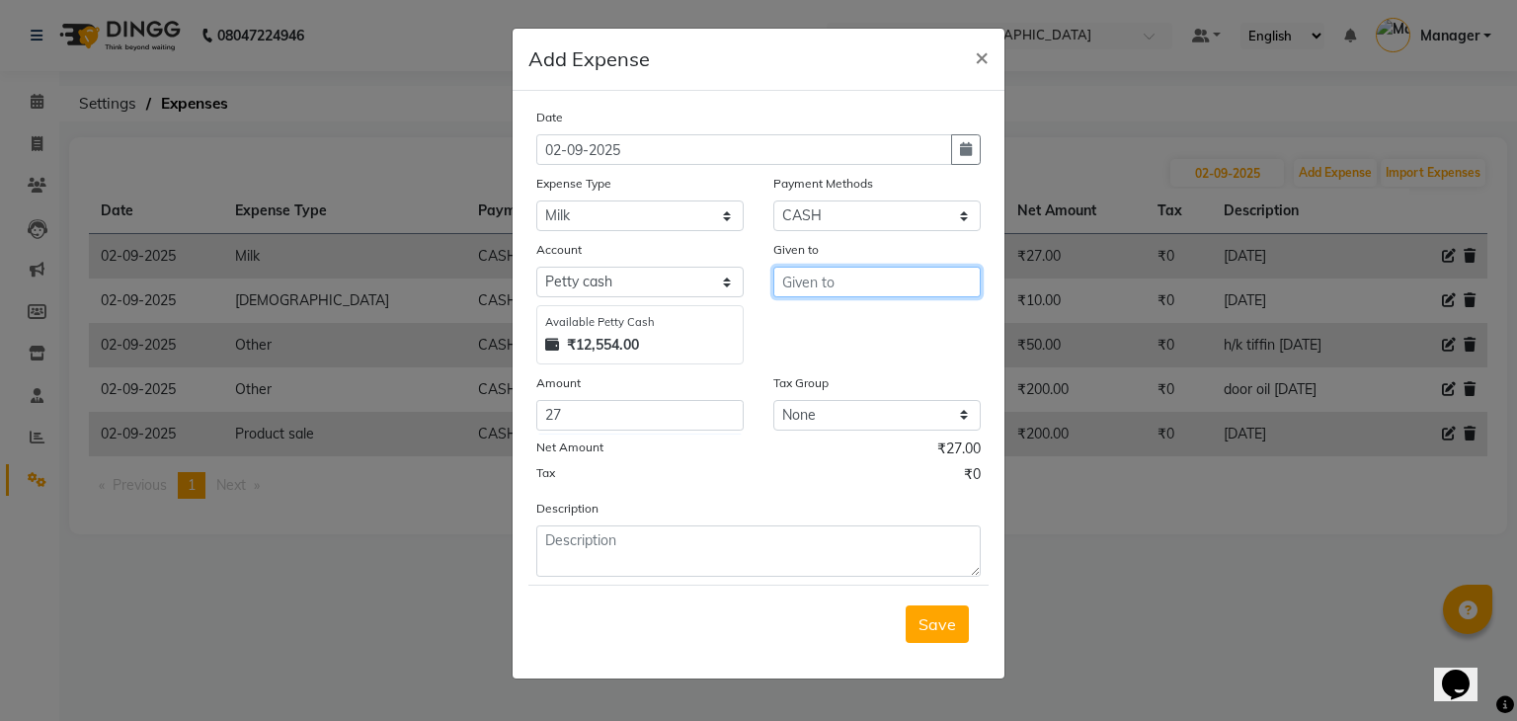
click at [799, 293] on input "text" at bounding box center [876, 282] width 207 height 31
click at [838, 347] on button "D [PERSON_NAME]" at bounding box center [852, 357] width 156 height 32
type input "DAYAL"
click at [956, 638] on button "Save" at bounding box center [937, 625] width 63 height 38
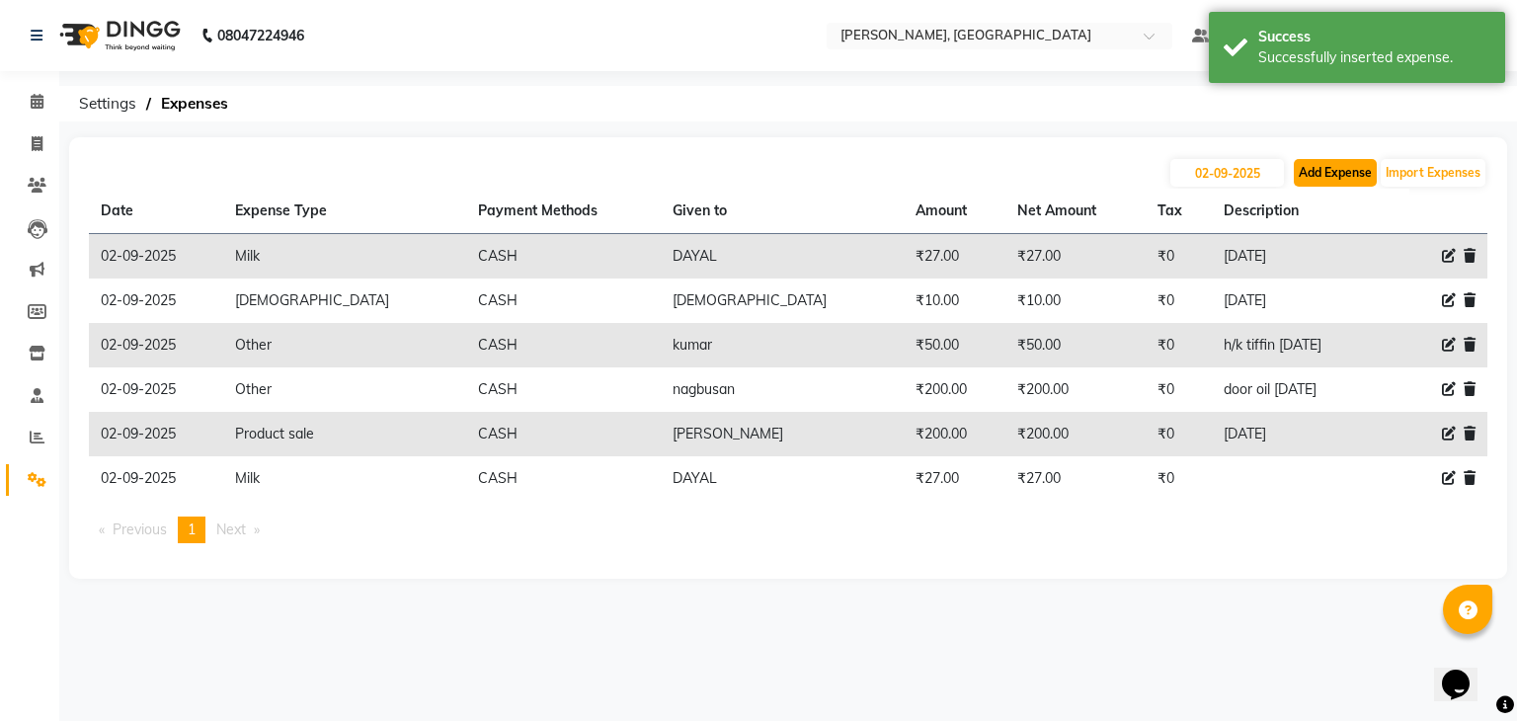
click at [1333, 171] on button "Add Expense" at bounding box center [1335, 173] width 83 height 28
select select "1"
select select "3315"
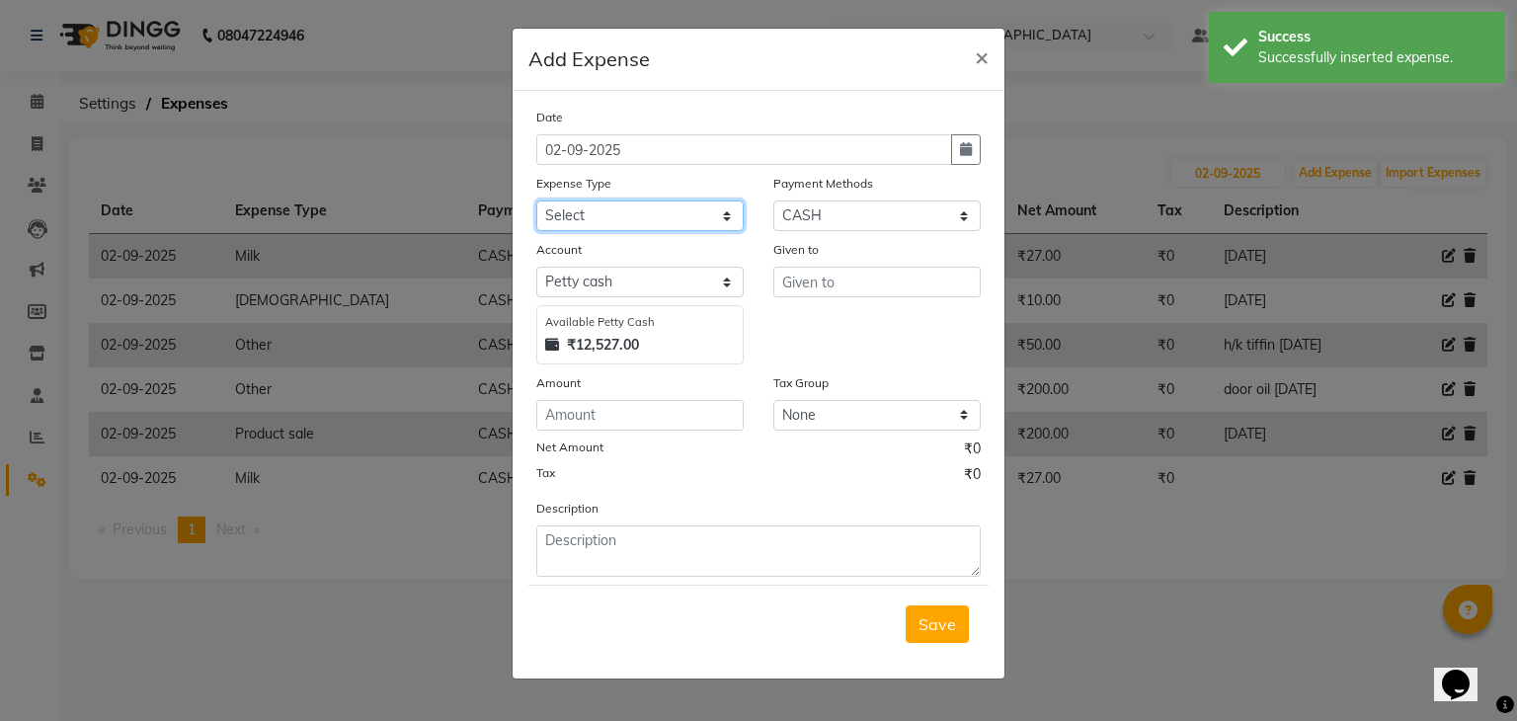
click at [585, 210] on select "Select acetone Advance Salary bank deposite BBMP Beauty products Bed charges BI…" at bounding box center [639, 216] width 207 height 31
select select "16348"
click at [536, 202] on select "Select acetone Advance Salary bank deposite BBMP Beauty products Bed charges BI…" at bounding box center [639, 216] width 207 height 31
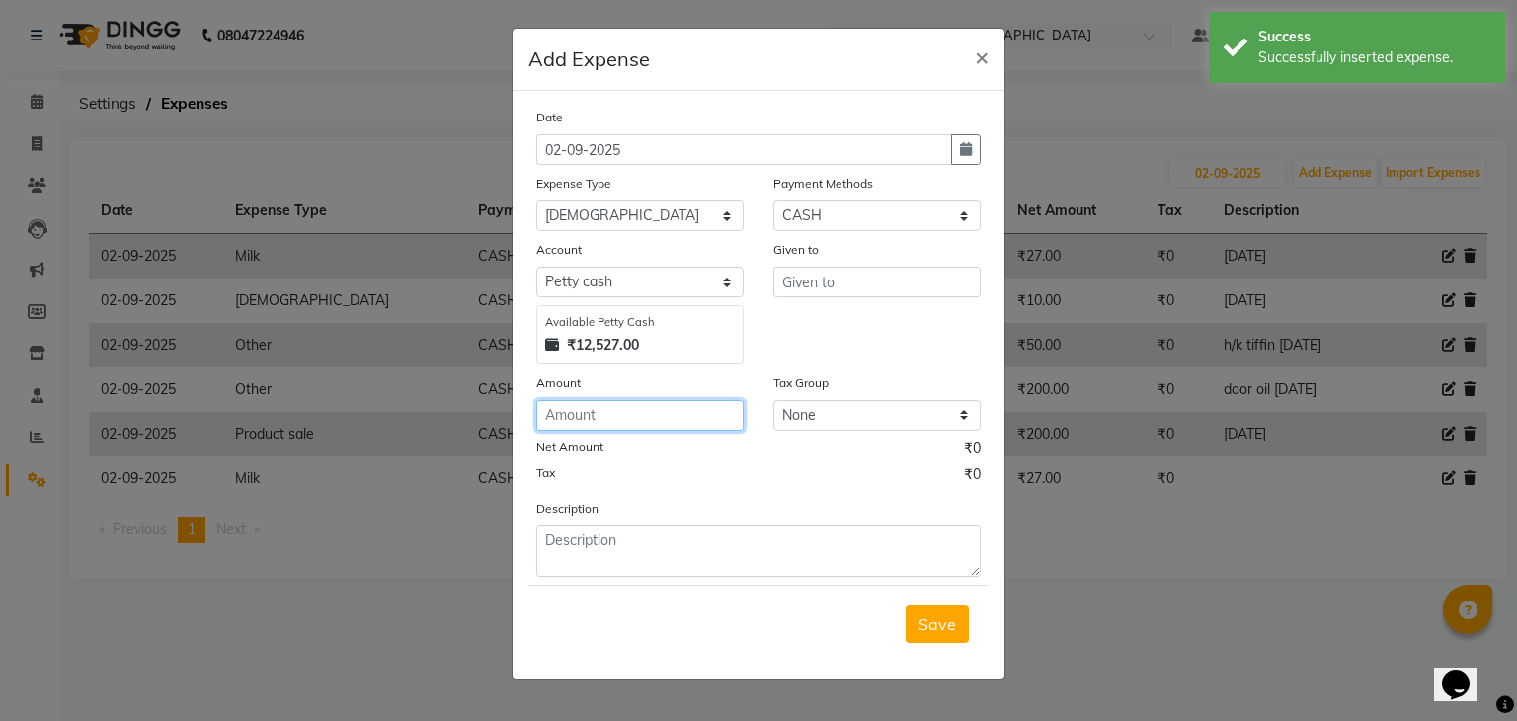
click at [628, 421] on input "number" at bounding box center [639, 415] width 207 height 31
type input "10"
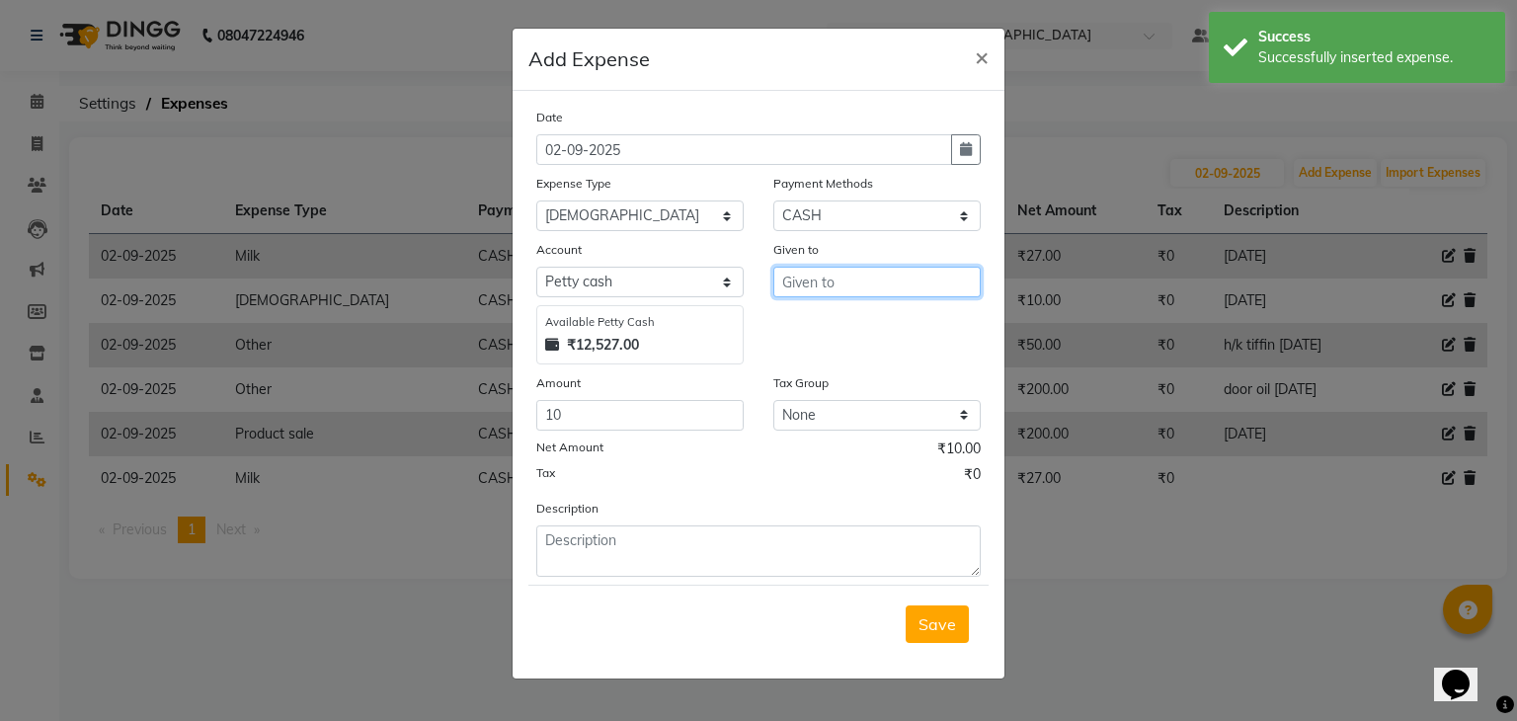
click at [826, 289] on input "text" at bounding box center [876, 282] width 207 height 31
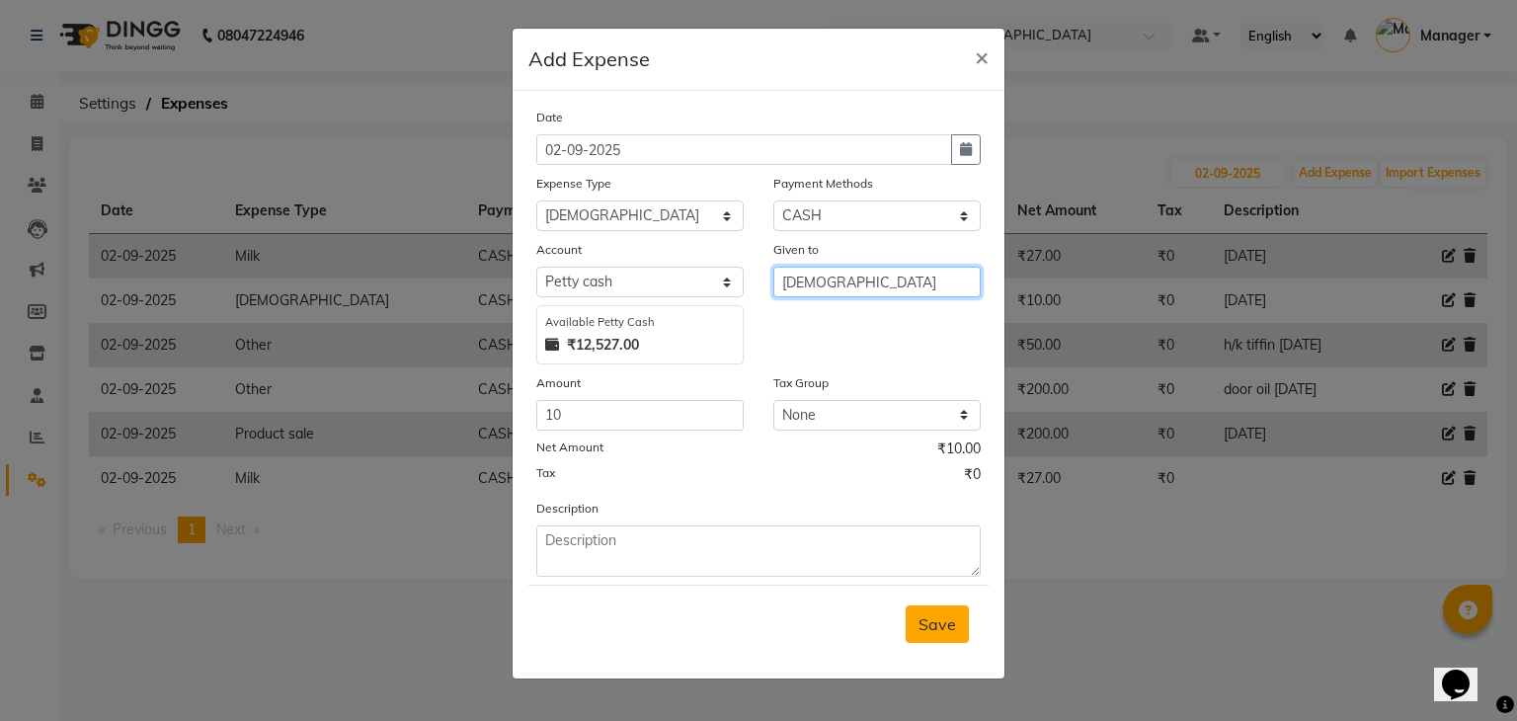
type input "[DEMOGRAPHIC_DATA]"
click at [935, 634] on span "Save" at bounding box center [938, 624] width 38 height 20
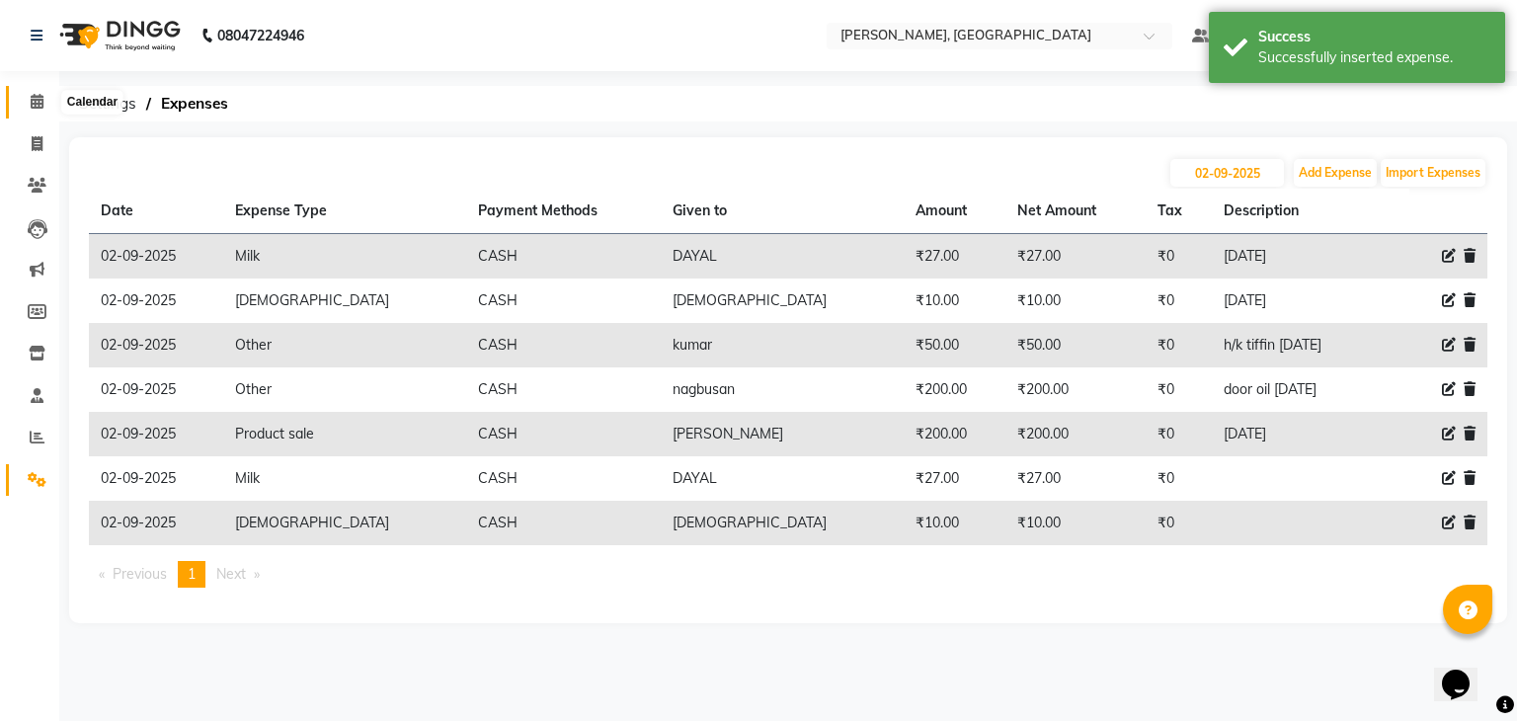
click at [43, 100] on span at bounding box center [37, 102] width 35 height 23
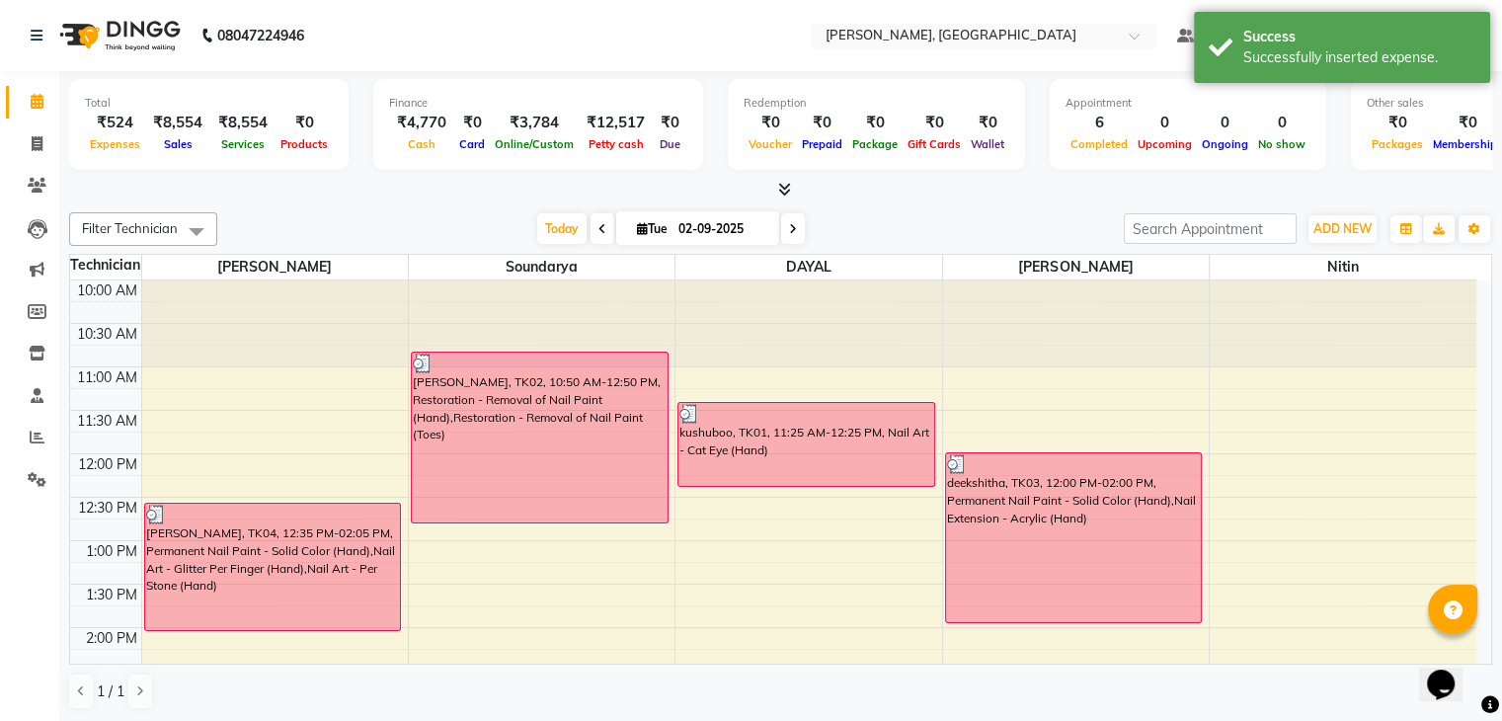
click at [778, 188] on icon at bounding box center [784, 189] width 13 height 15
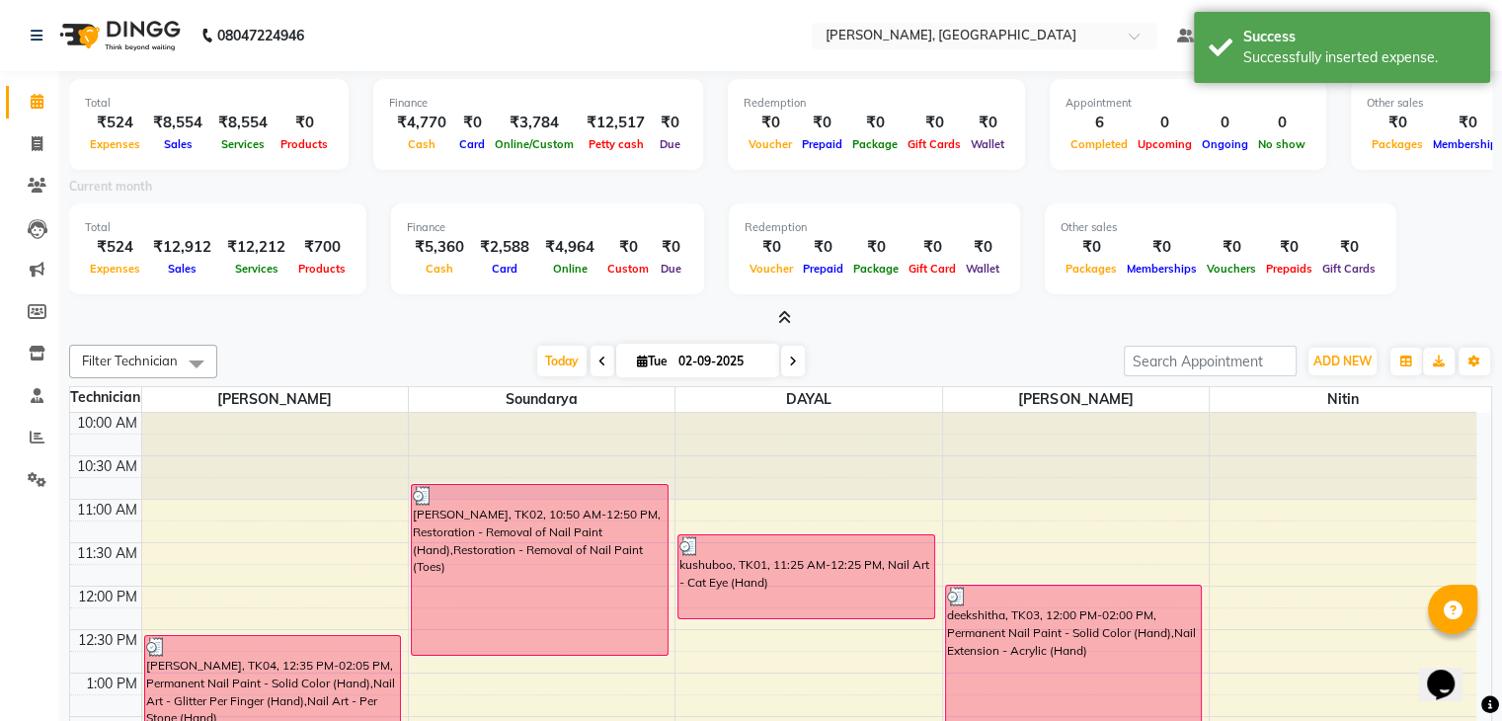
click at [779, 313] on icon at bounding box center [784, 317] width 13 height 15
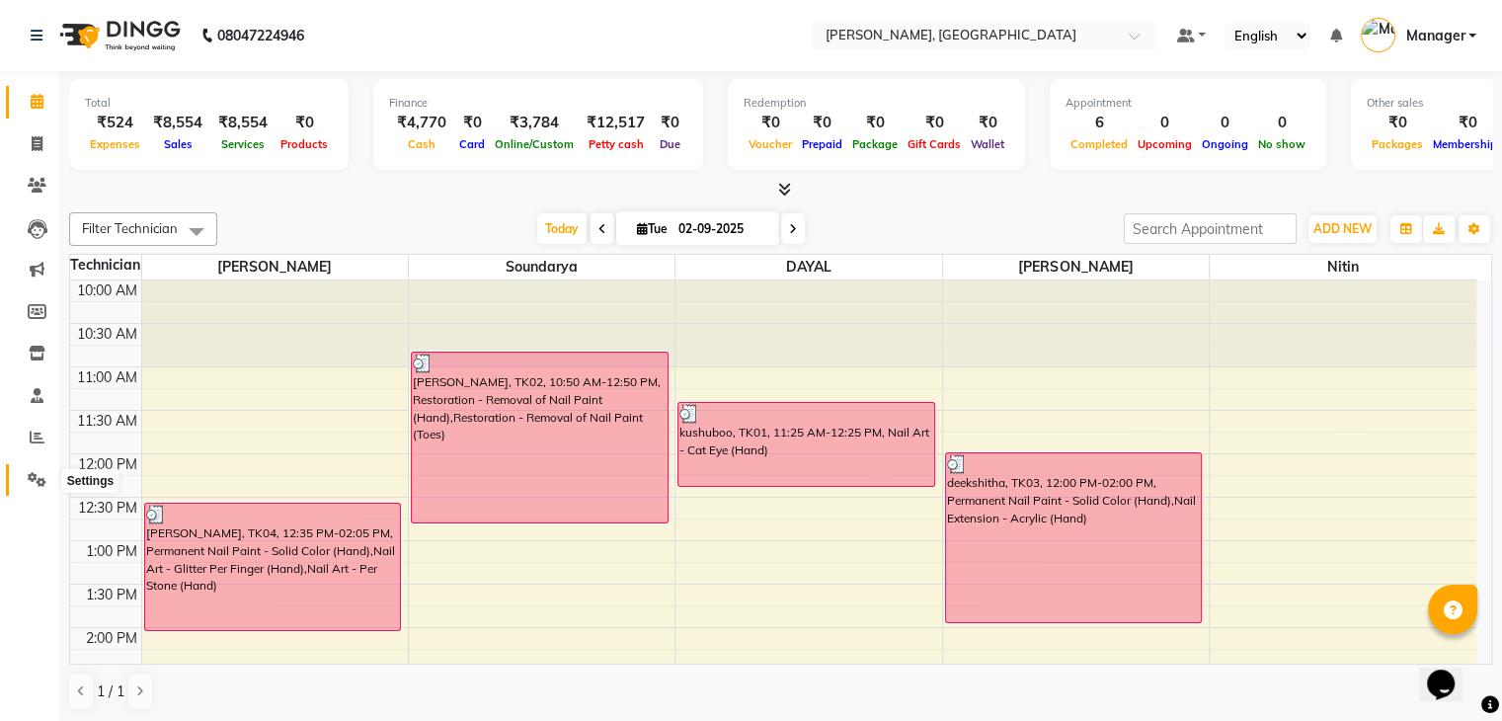
drag, startPoint x: 36, startPoint y: 478, endPoint x: 47, endPoint y: 466, distance: 16.8
click at [36, 478] on icon at bounding box center [37, 479] width 19 height 15
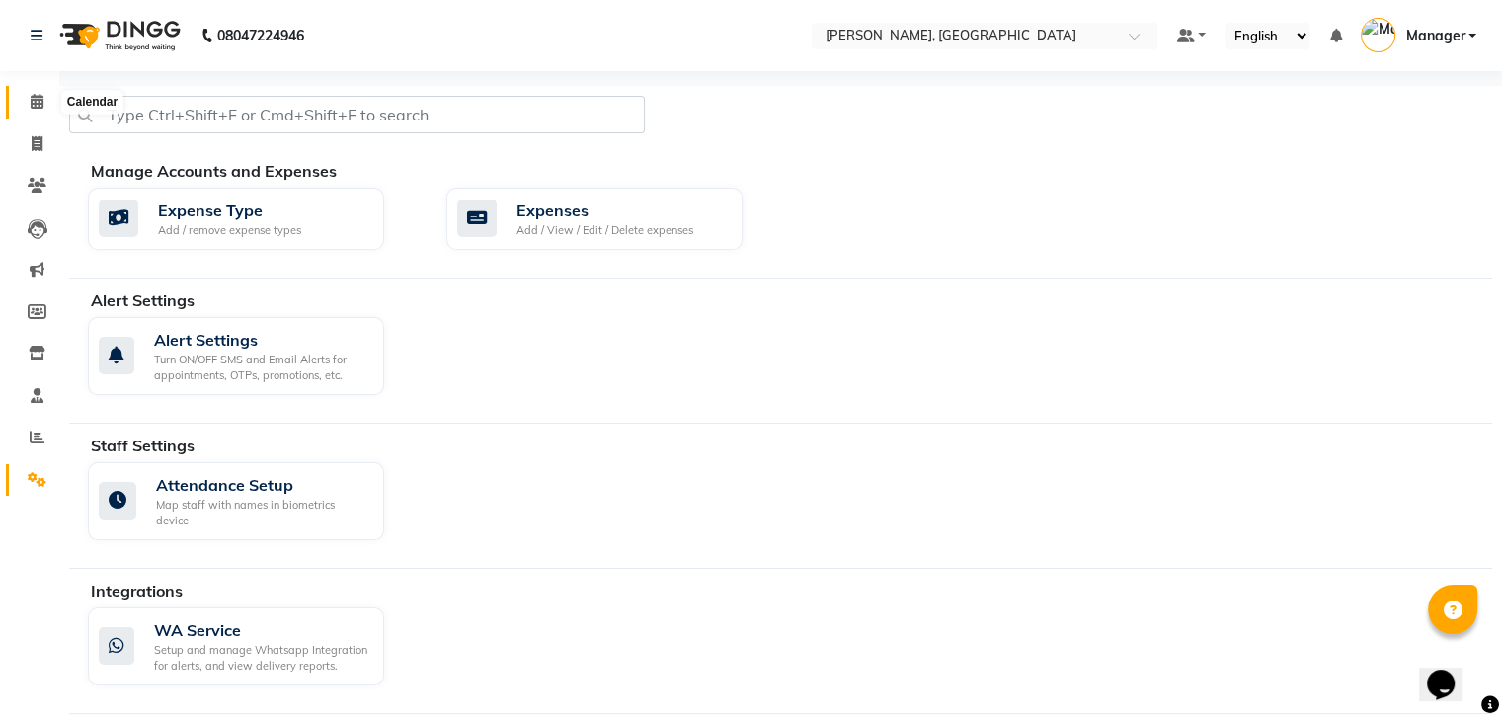
click at [40, 92] on span at bounding box center [37, 102] width 35 height 23
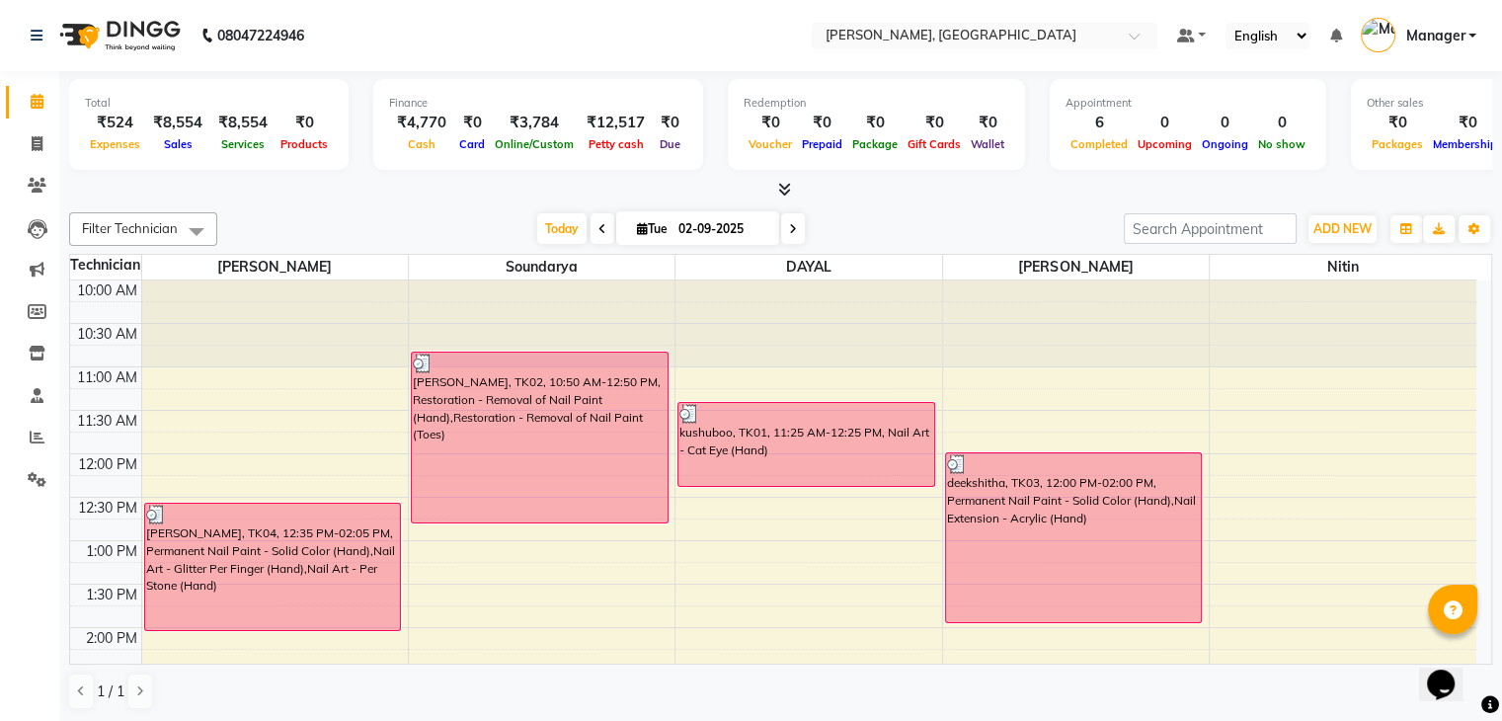
click at [786, 189] on icon at bounding box center [784, 189] width 13 height 15
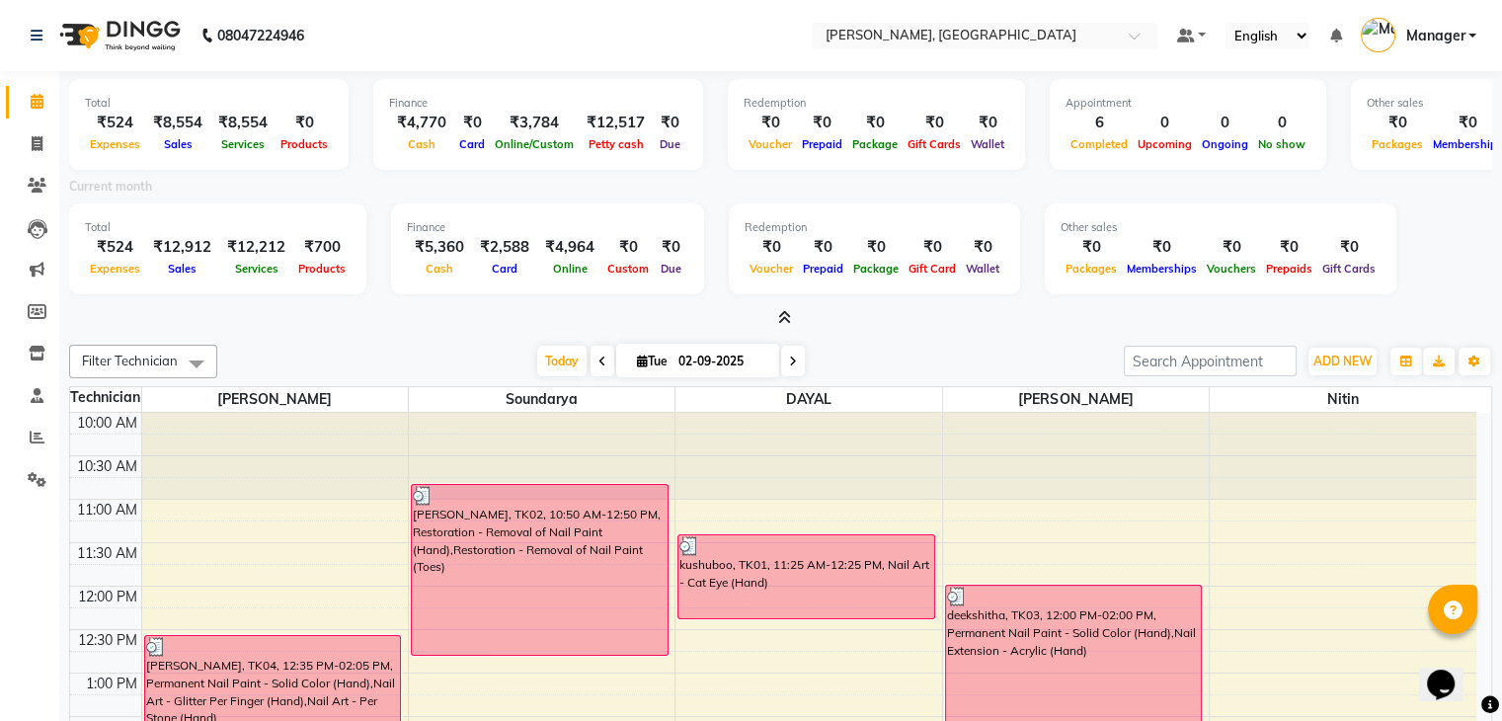
click at [785, 313] on icon at bounding box center [784, 317] width 13 height 15
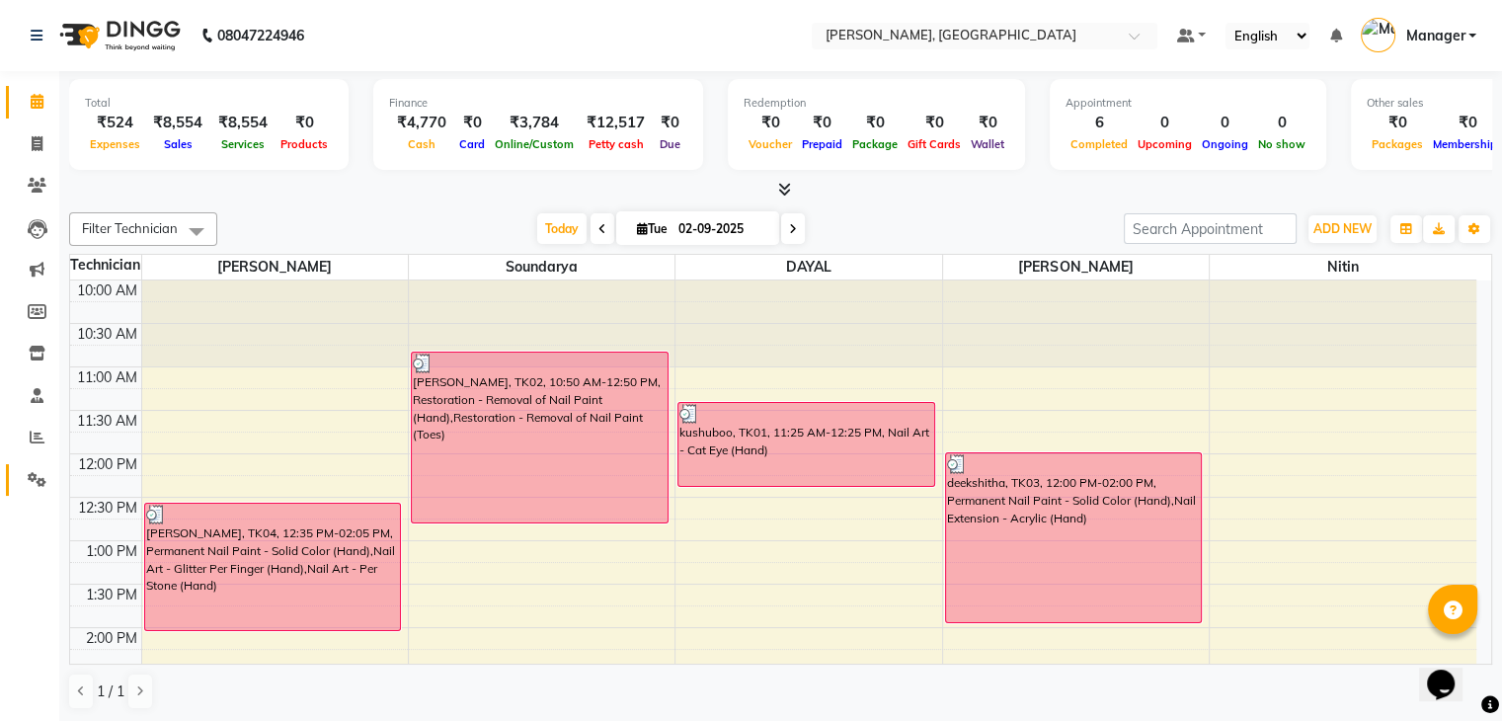
click at [36, 474] on icon at bounding box center [37, 479] width 19 height 15
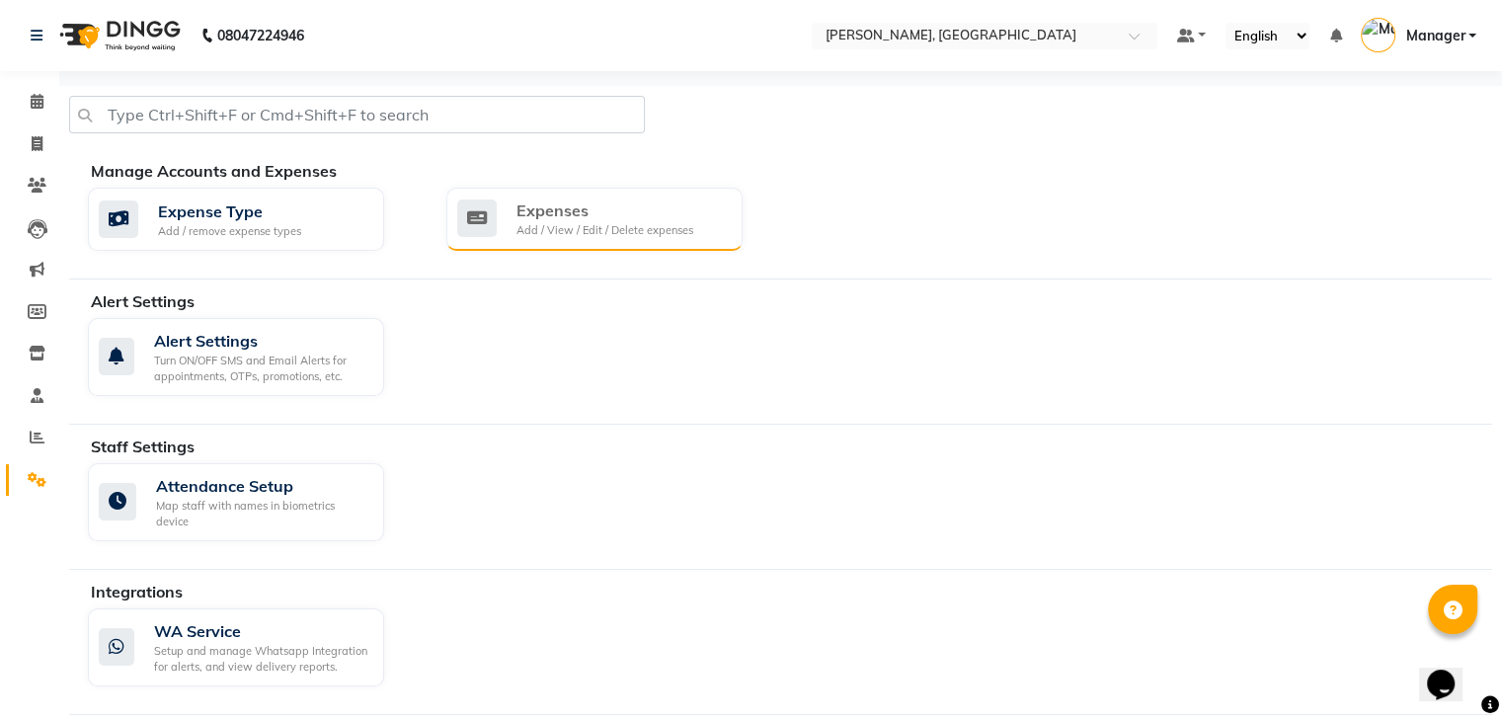
click at [580, 226] on div "Add / View / Edit / Delete expenses" at bounding box center [605, 230] width 177 height 17
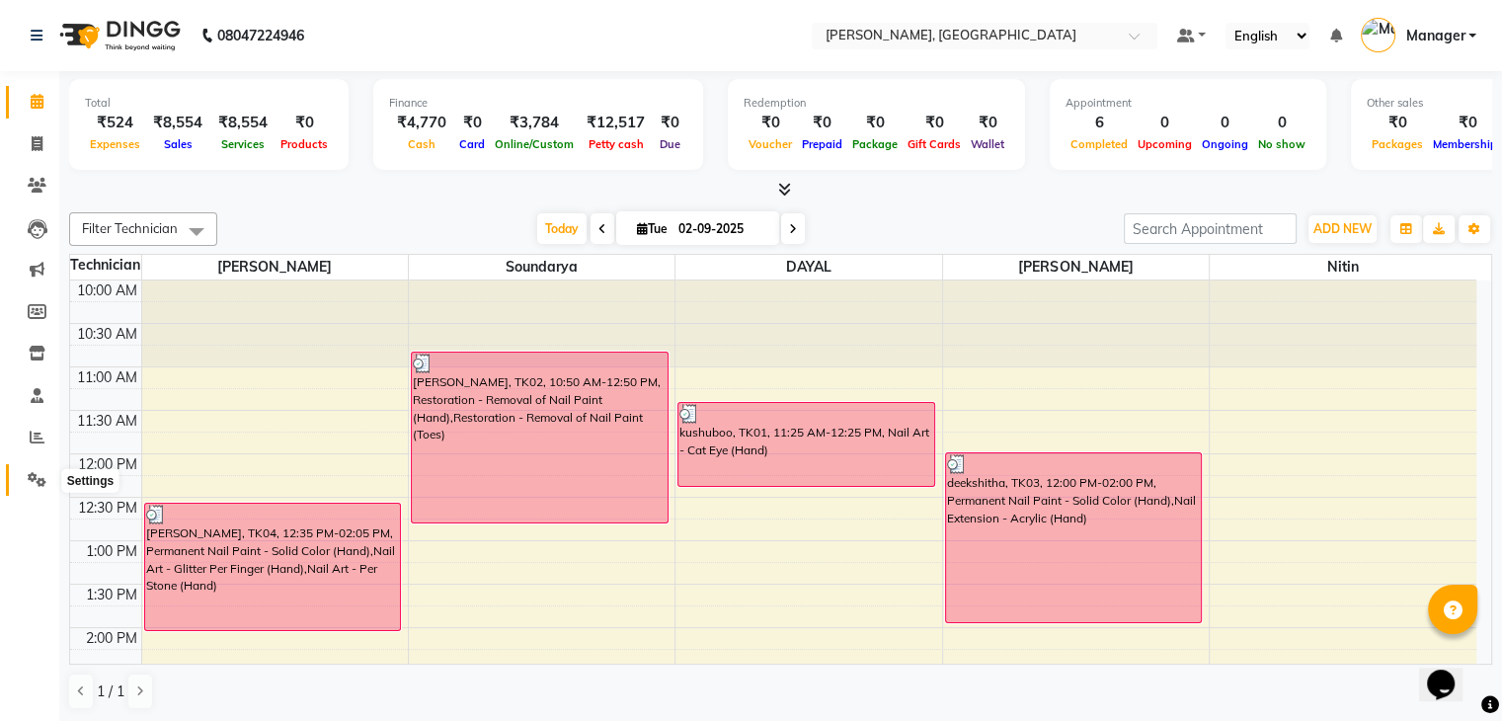
drag, startPoint x: 45, startPoint y: 484, endPoint x: 31, endPoint y: 477, distance: 16.4
click at [45, 484] on span at bounding box center [37, 480] width 35 height 23
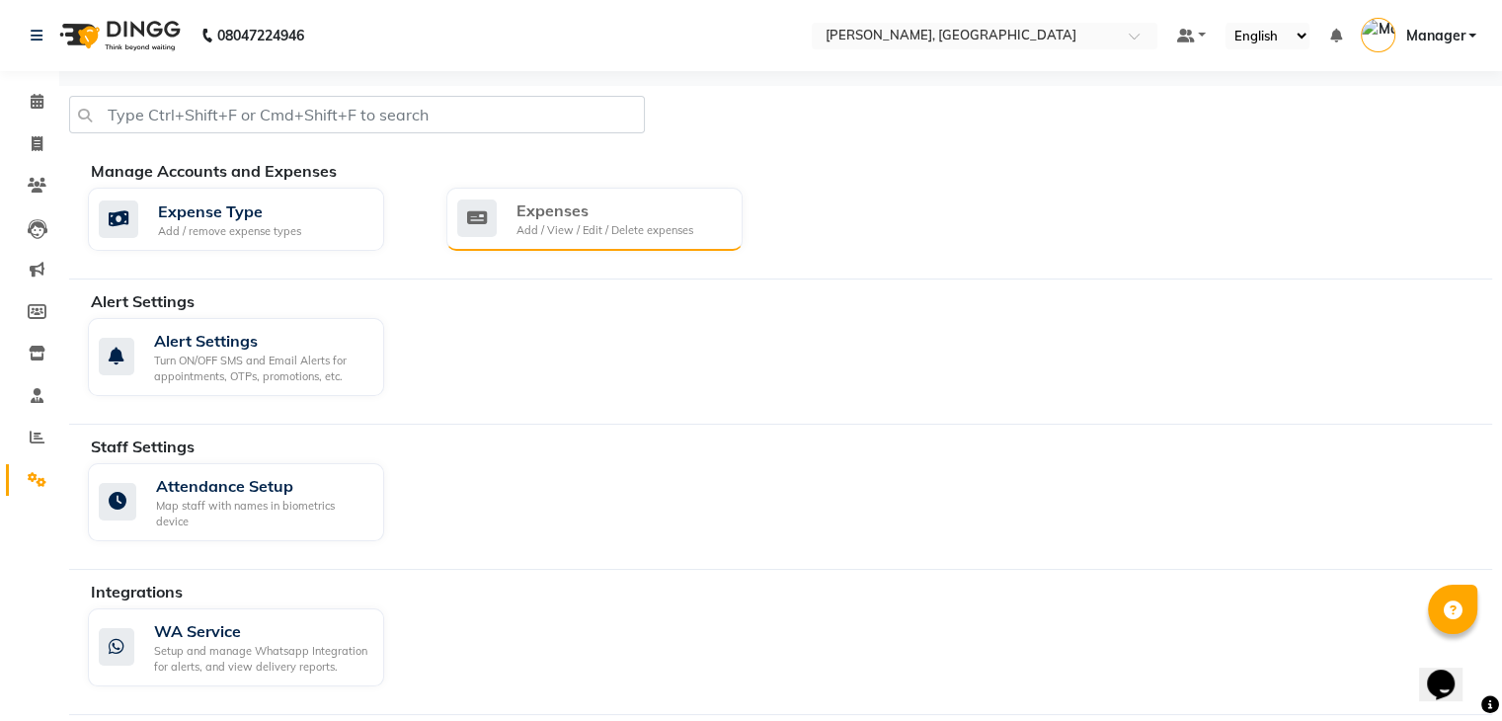
click at [656, 230] on div "Add / View / Edit / Delete expenses" at bounding box center [605, 230] width 177 height 17
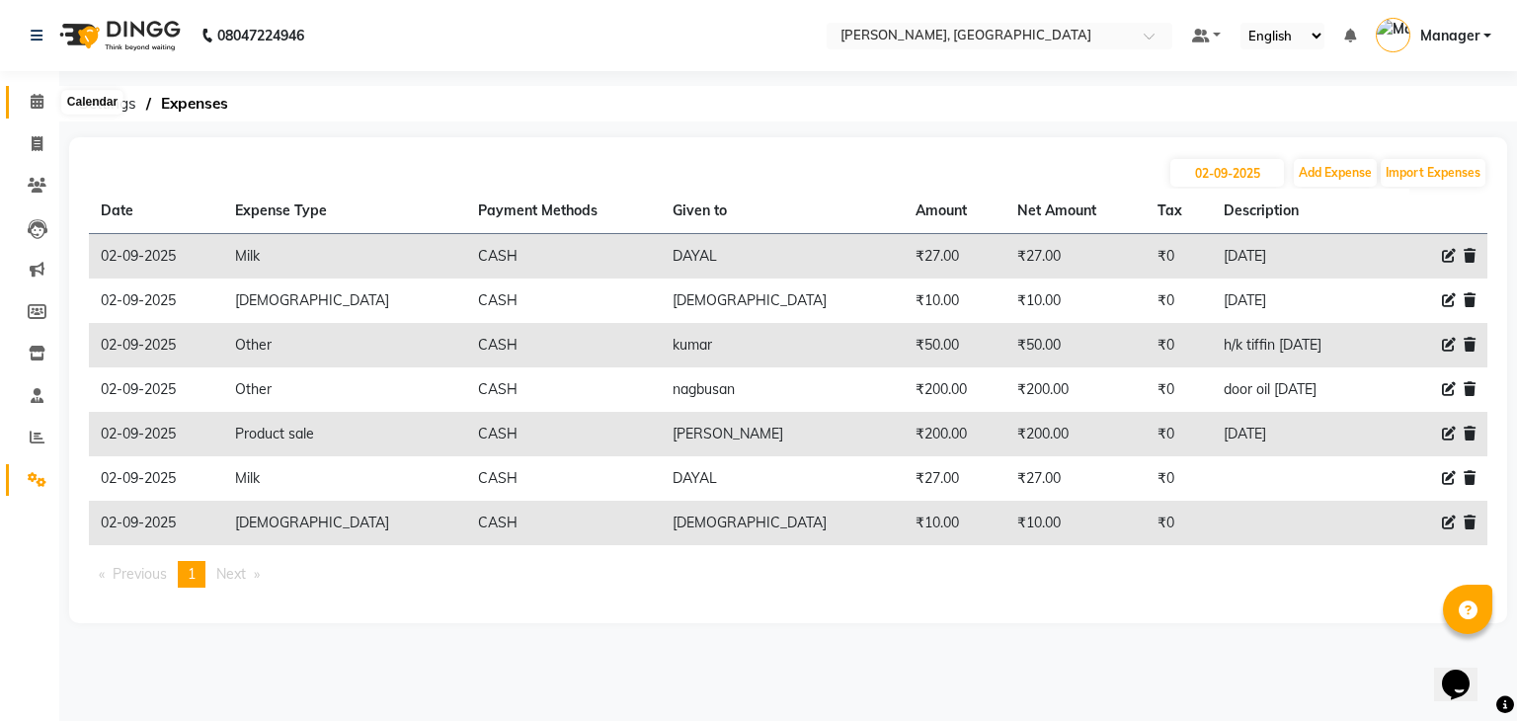
click at [40, 92] on span at bounding box center [37, 102] width 35 height 23
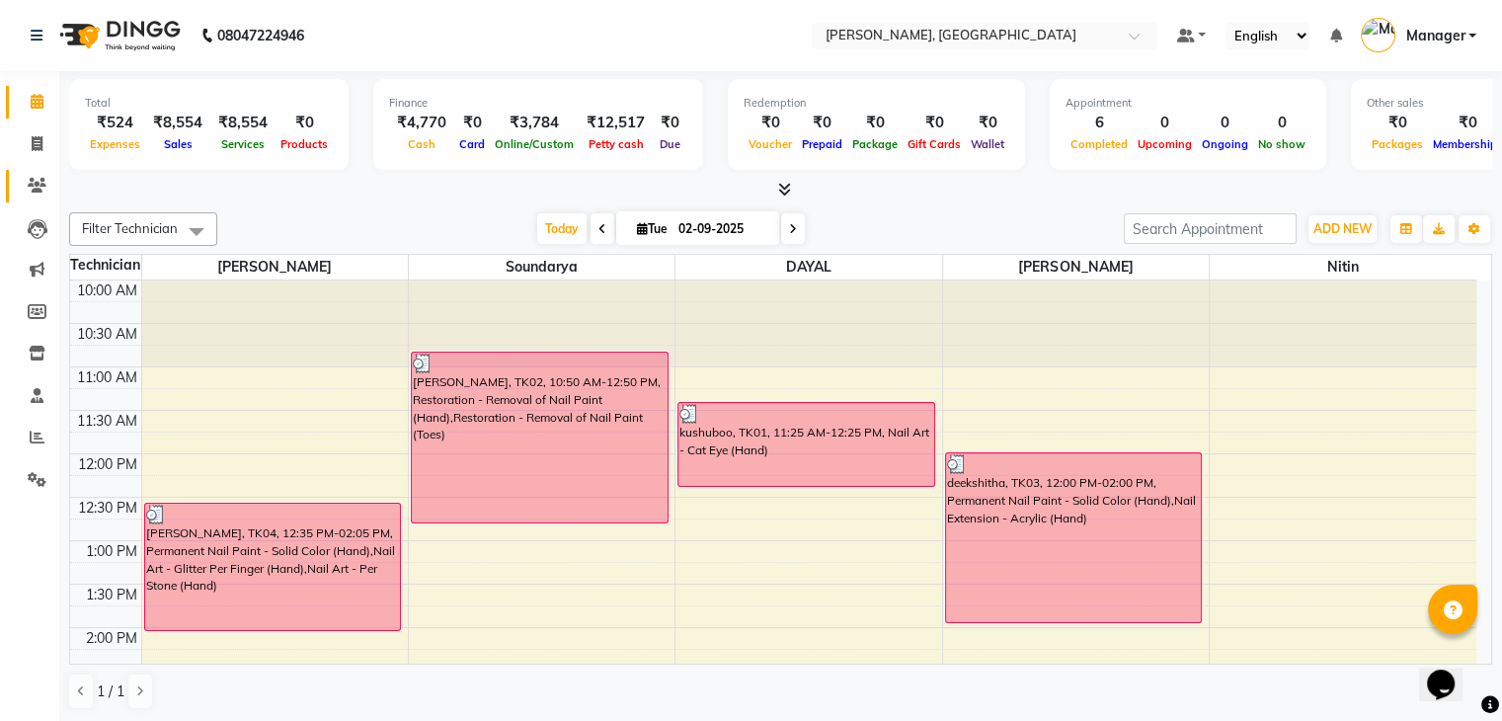
click at [23, 175] on span at bounding box center [37, 186] width 35 height 23
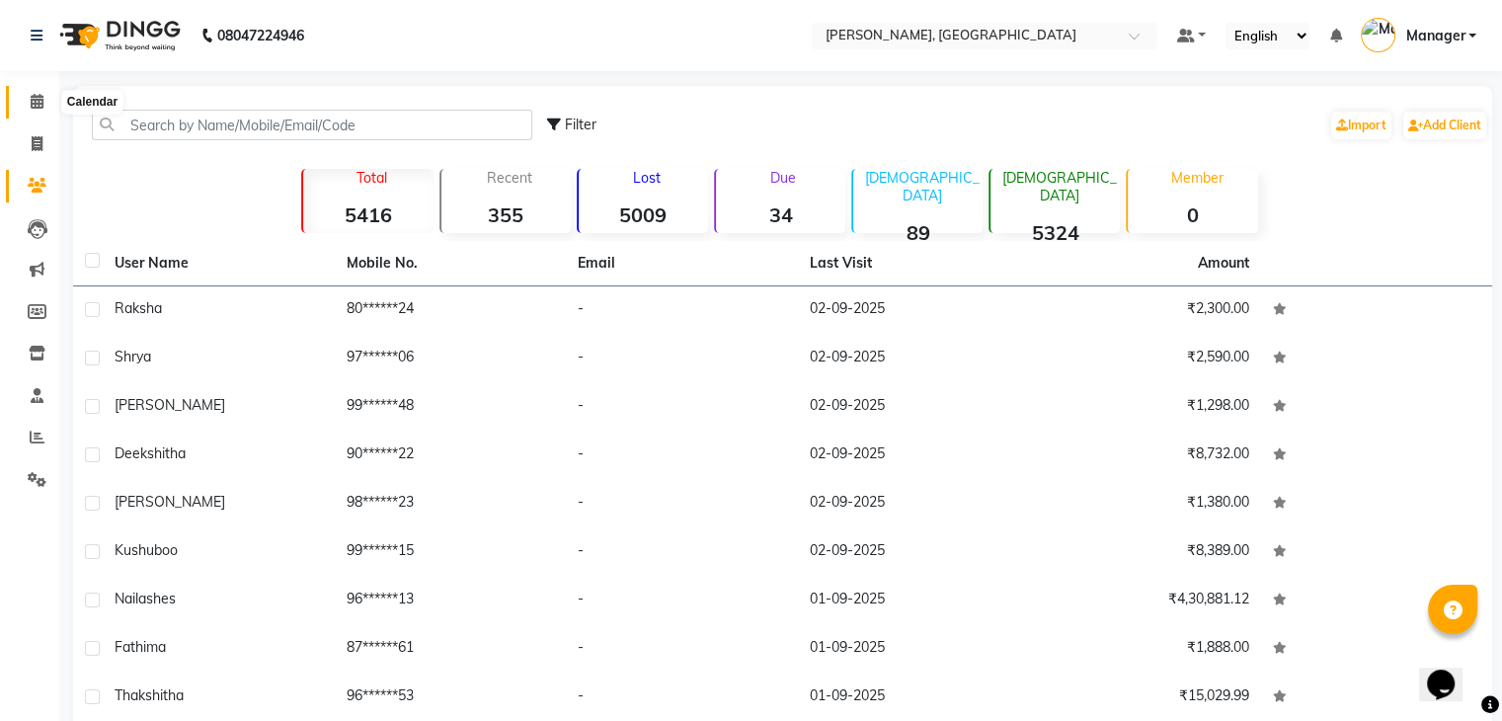
click at [22, 100] on span at bounding box center [37, 102] width 35 height 23
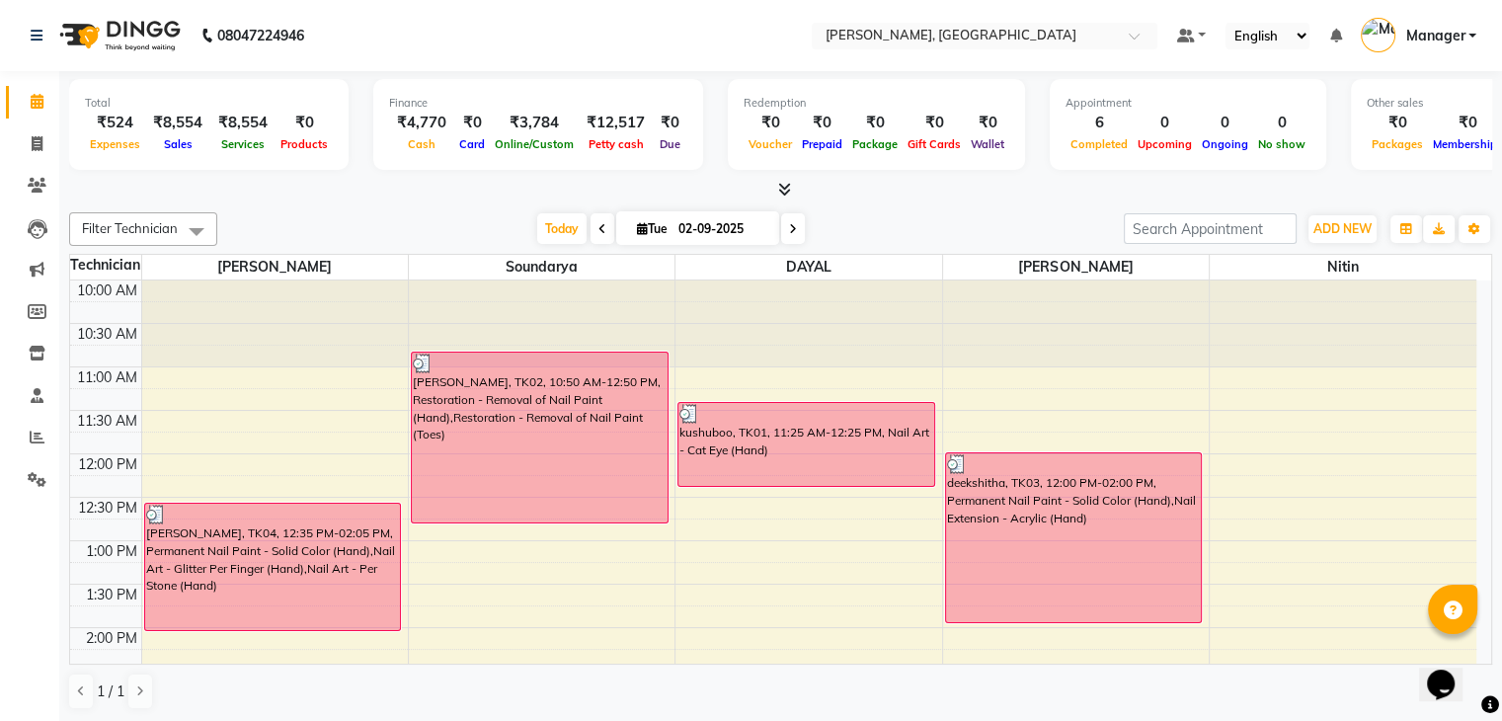
click at [782, 191] on icon at bounding box center [784, 189] width 13 height 15
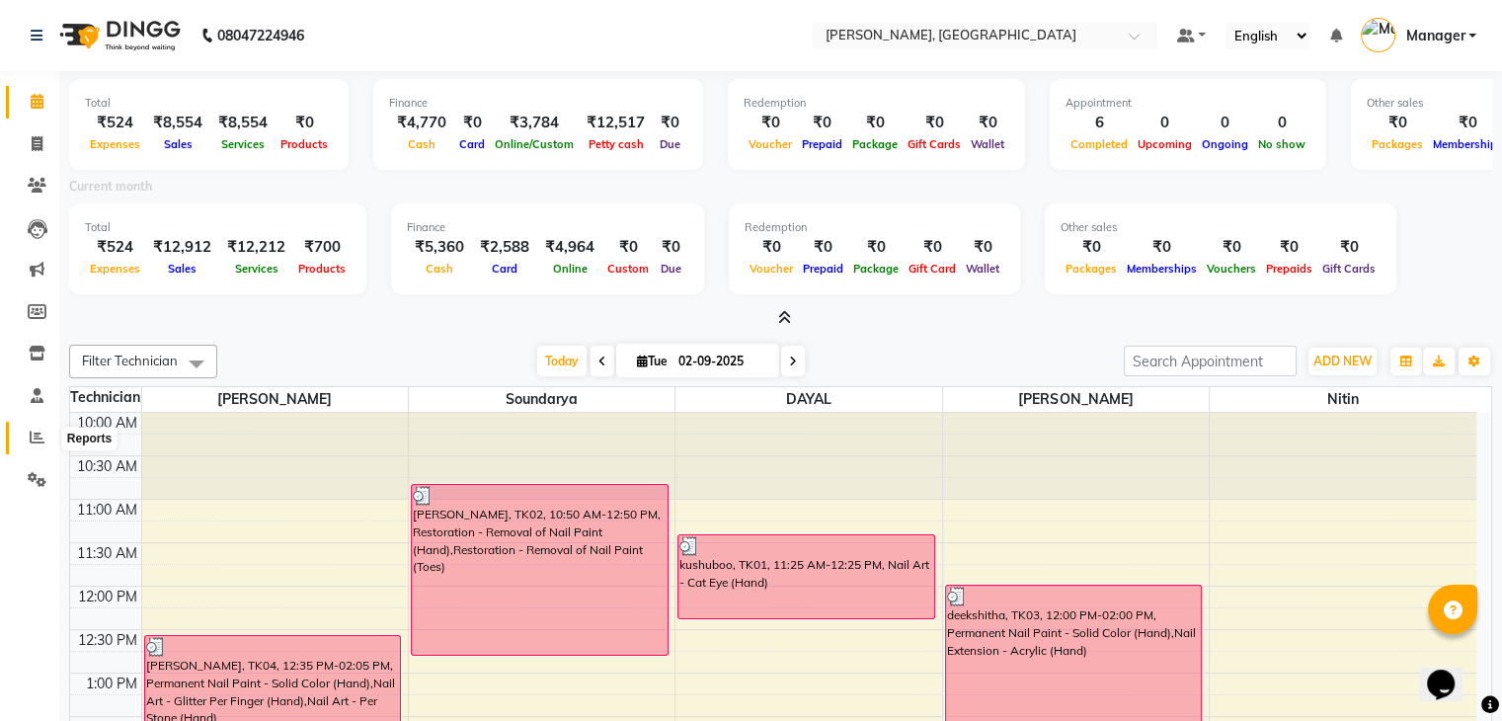
click at [25, 444] on span at bounding box center [37, 438] width 35 height 23
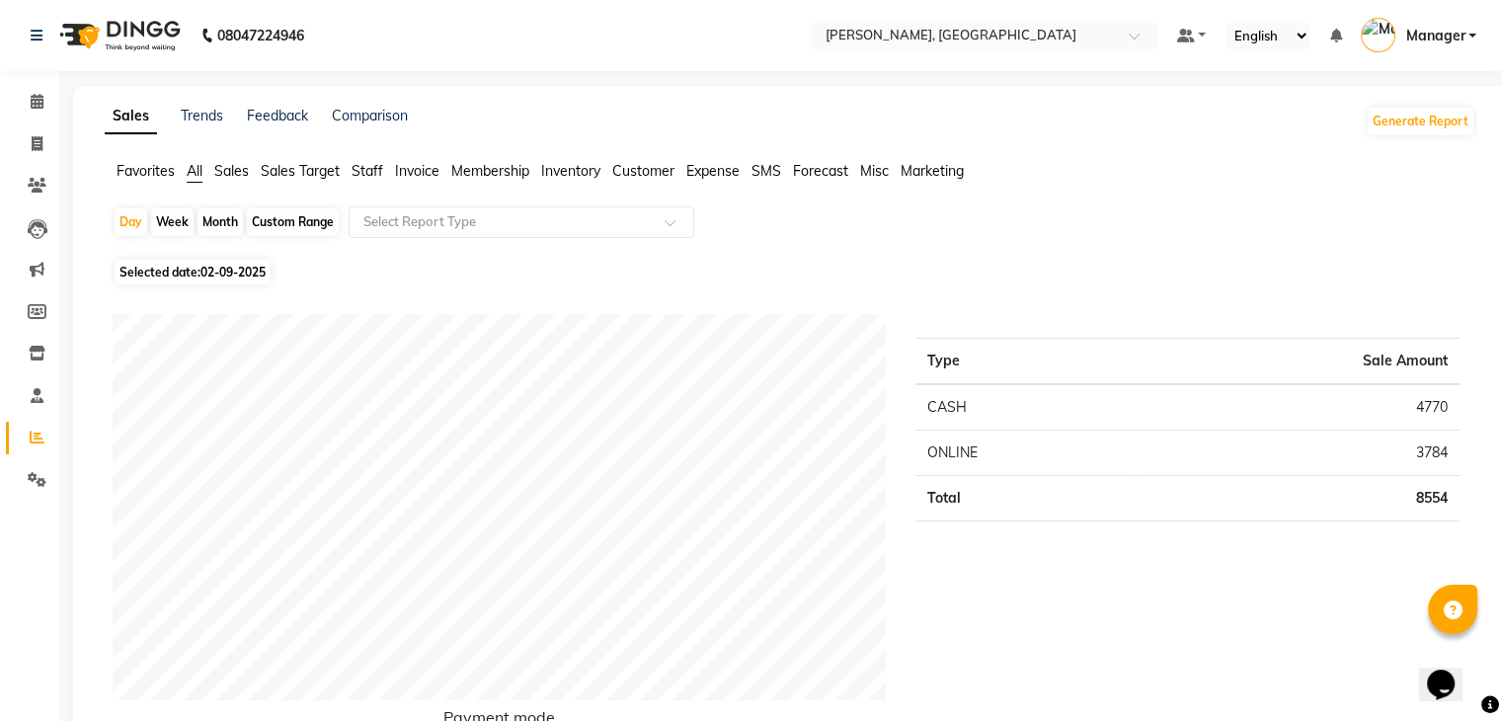
click at [375, 174] on span "Staff" at bounding box center [368, 171] width 32 height 18
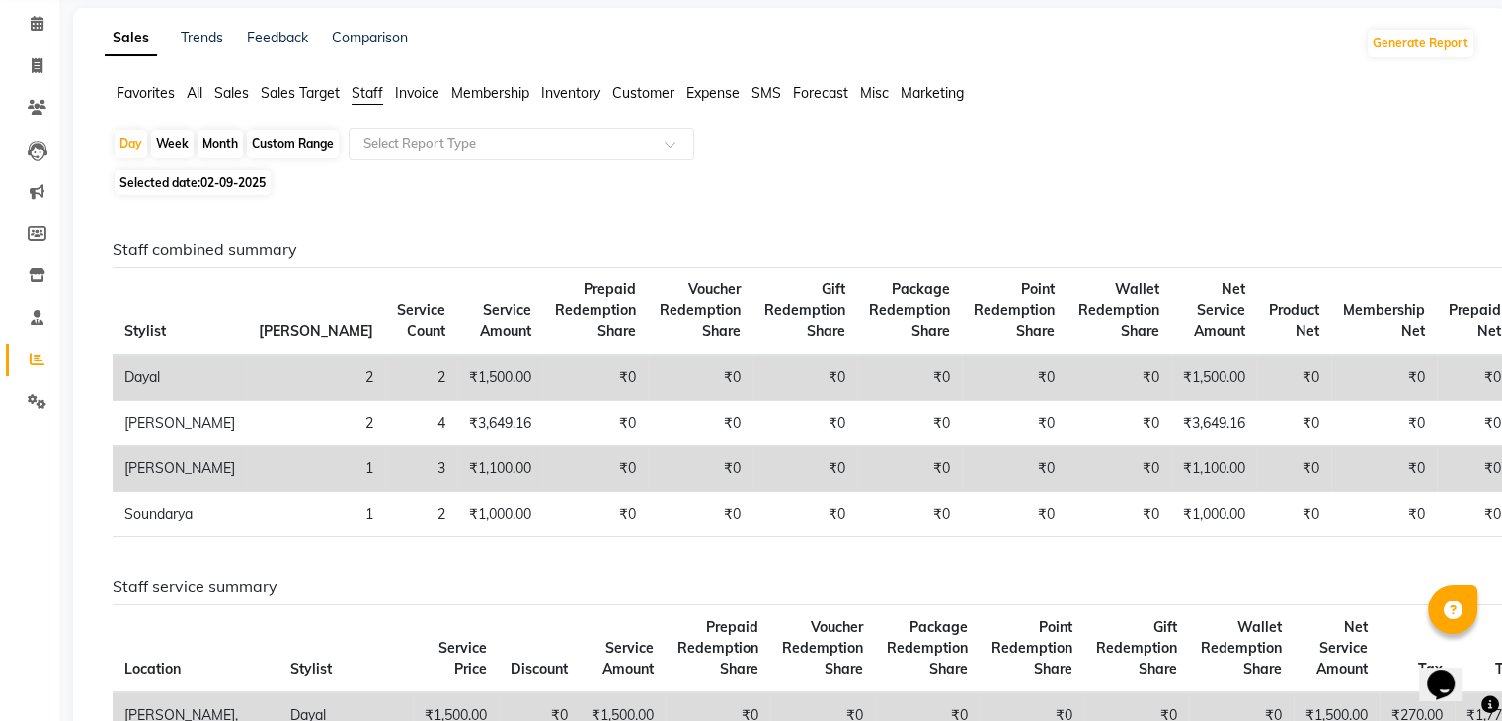
scroll to position [61, 0]
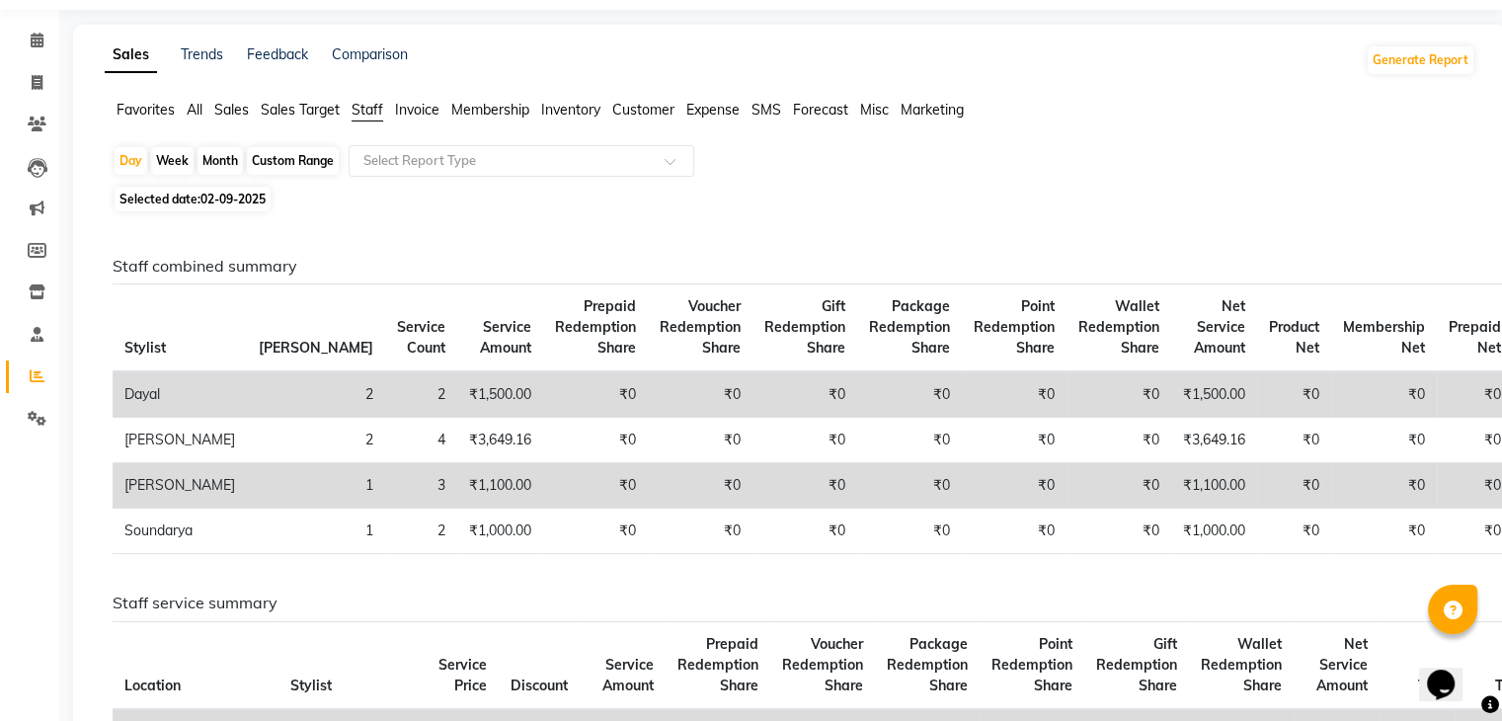
click at [420, 115] on span "Invoice" at bounding box center [417, 110] width 44 height 18
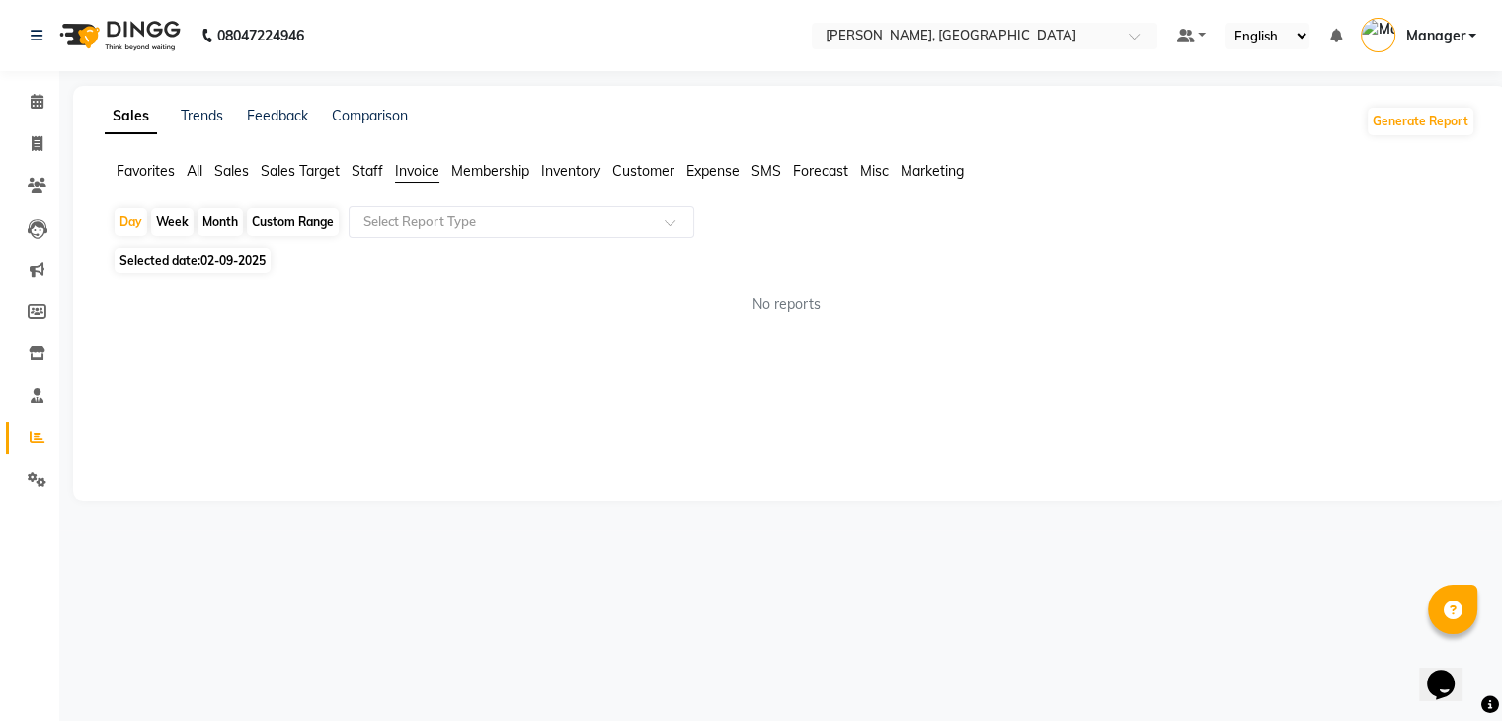
scroll to position [0, 0]
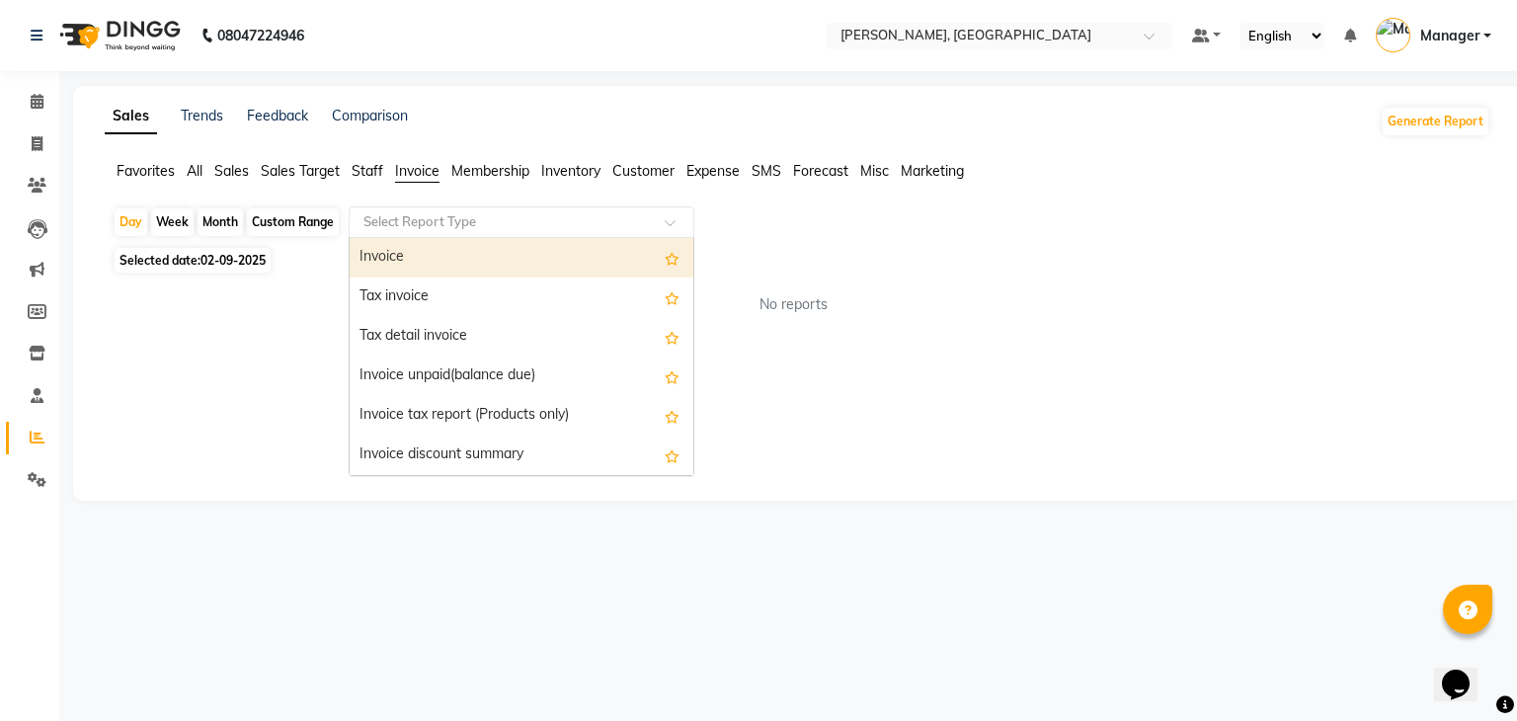
click at [490, 222] on input "text" at bounding box center [502, 222] width 284 height 20
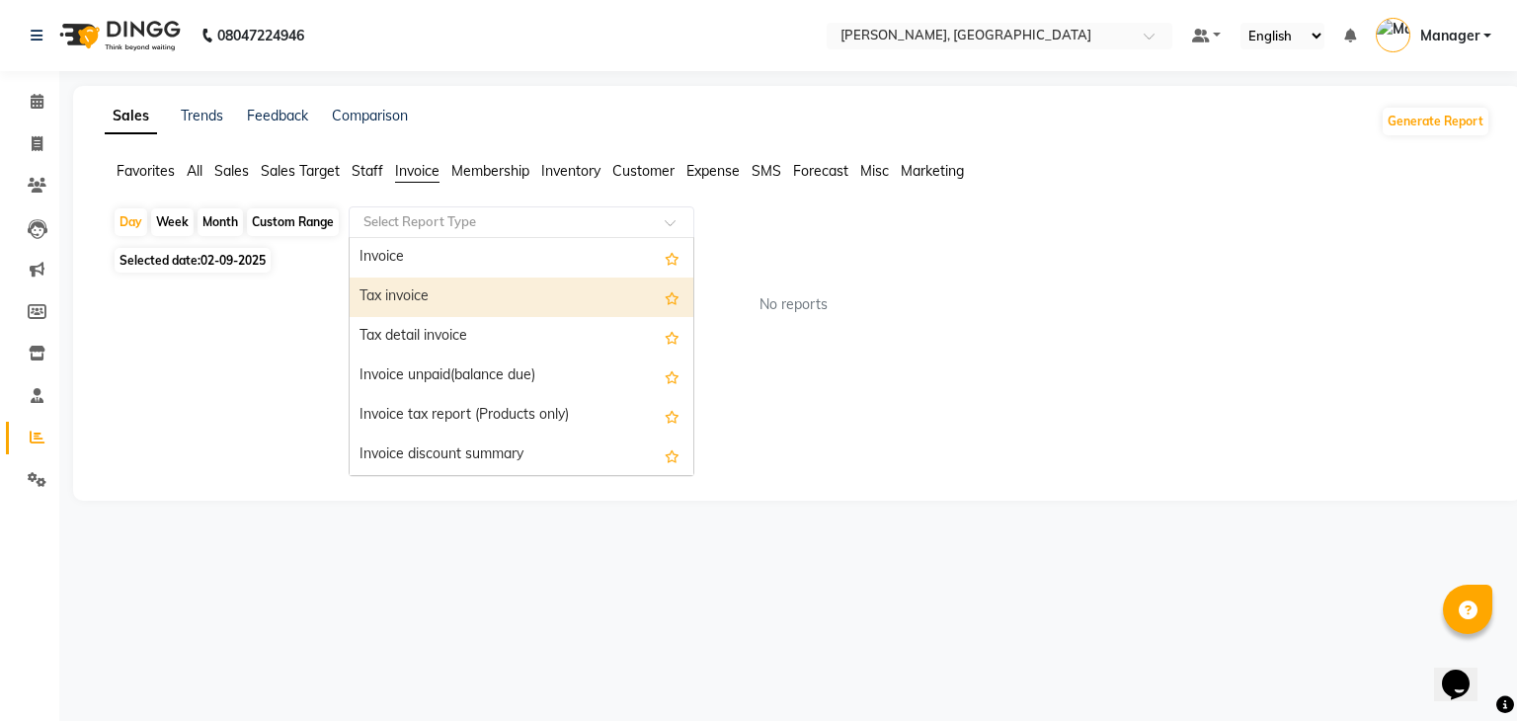
click at [490, 289] on div "Tax invoice" at bounding box center [522, 298] width 344 height 40
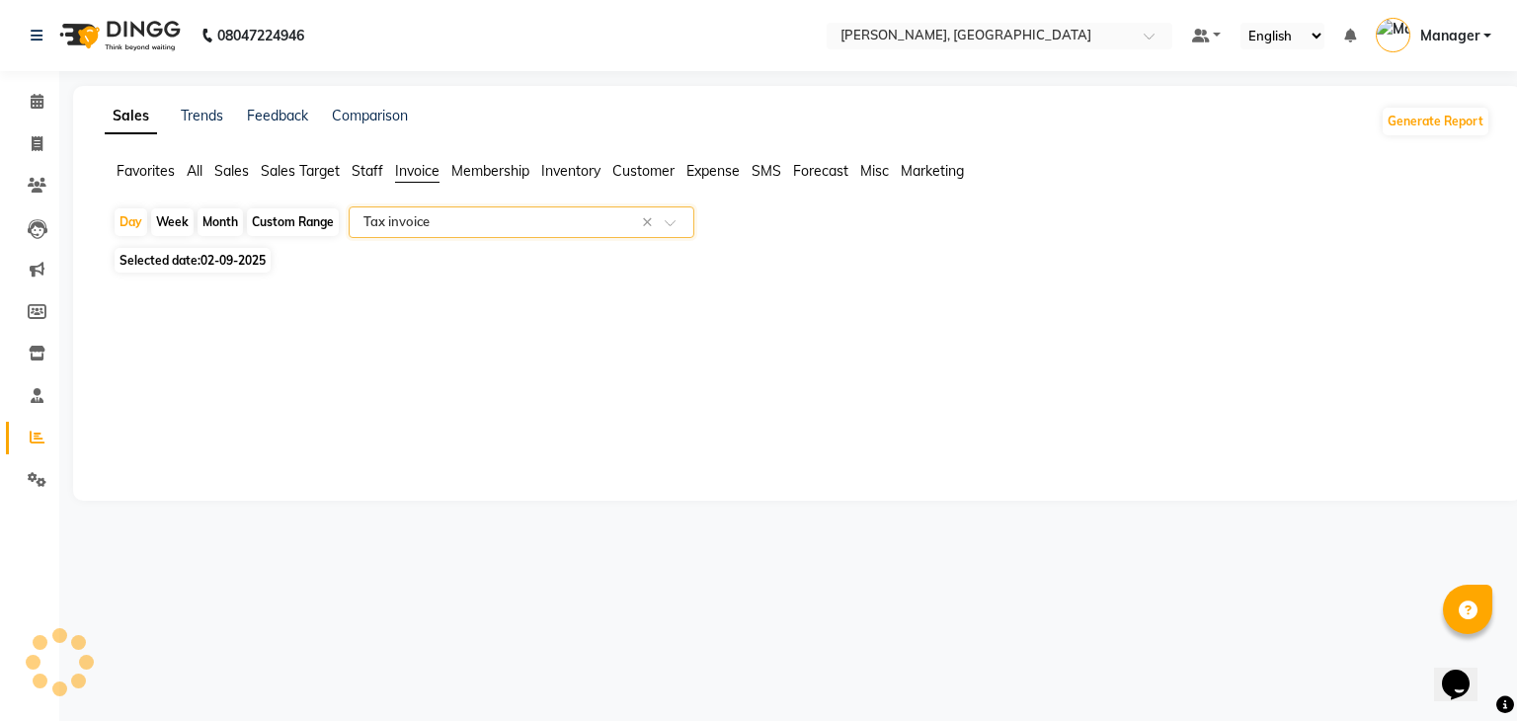
select select "csv"
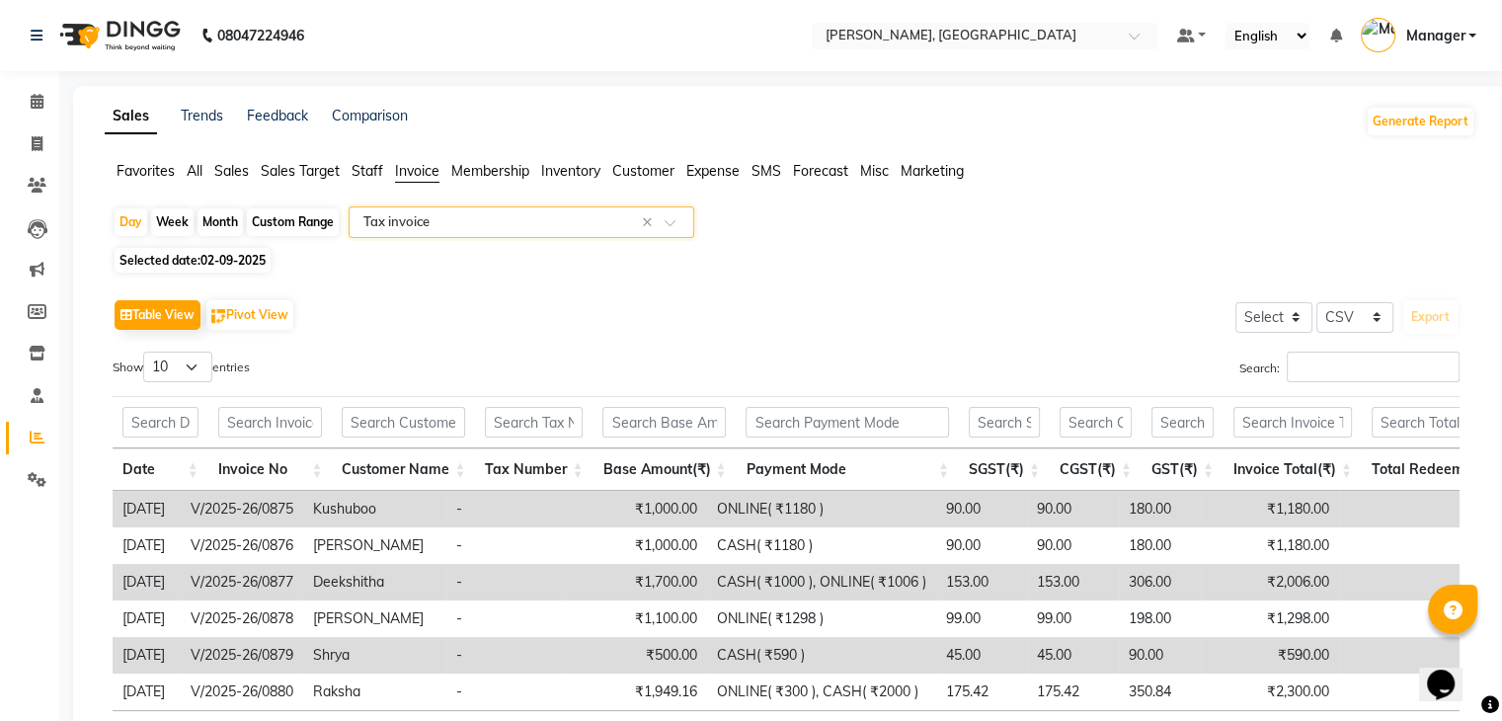
scroll to position [167, 0]
